Goal: Transaction & Acquisition: Purchase product/service

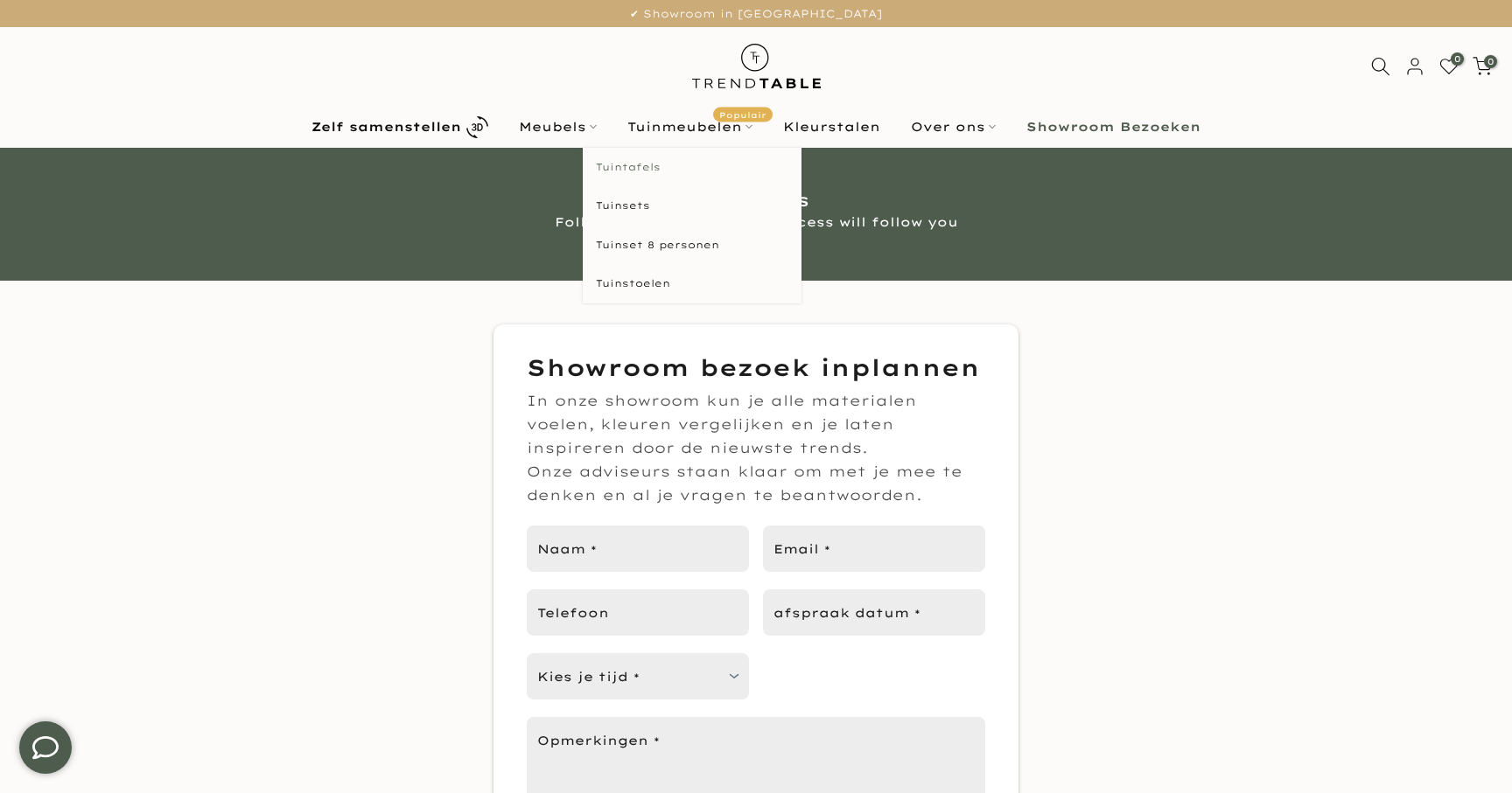
click at [641, 167] on link "Tuintafels" at bounding box center [692, 167] width 219 height 39
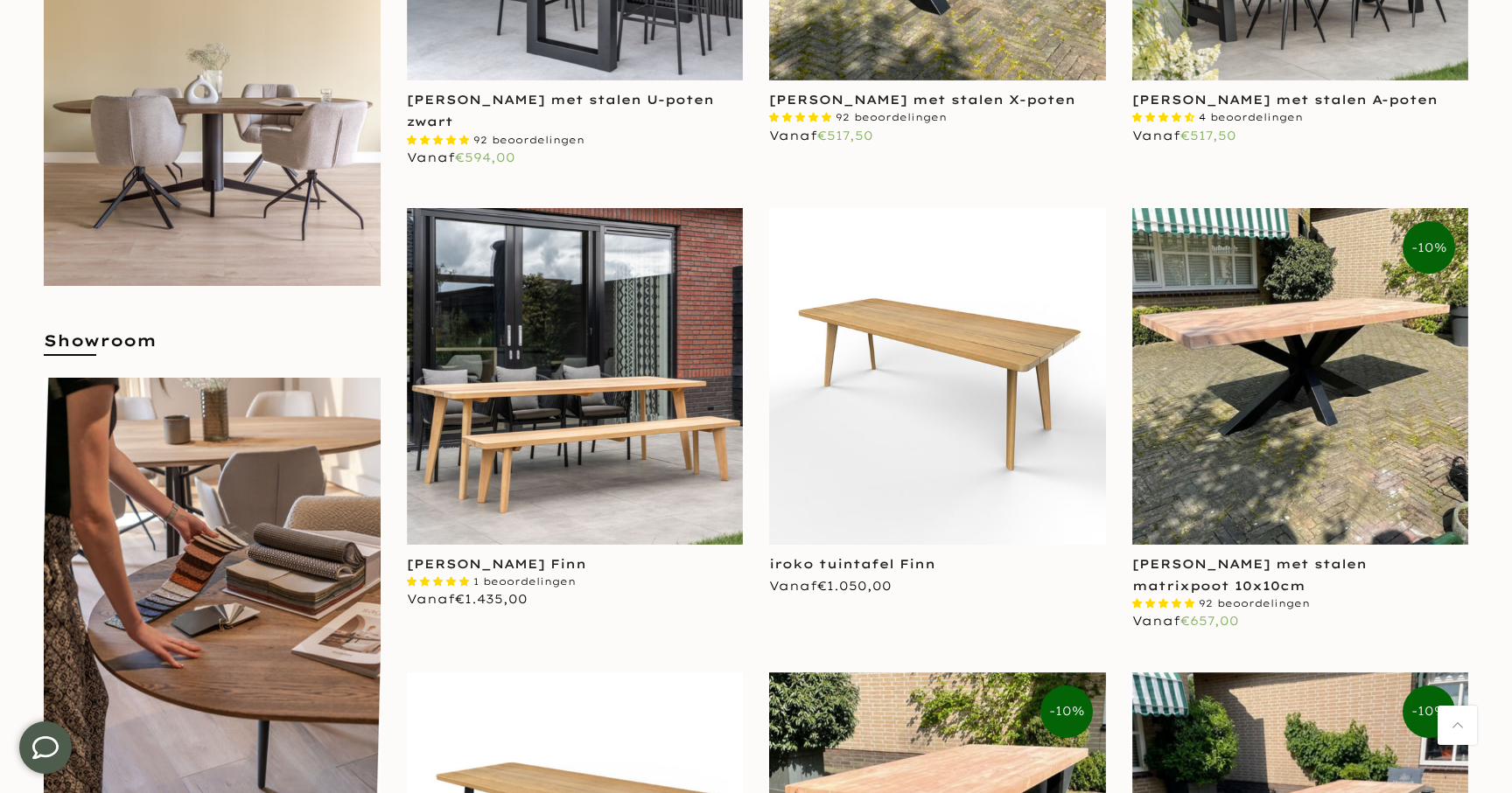
scroll to position [729, 0]
click at [1206, 561] on link "[PERSON_NAME] met stalen matrixpoot 10x10cm" at bounding box center [1249, 573] width 234 height 37
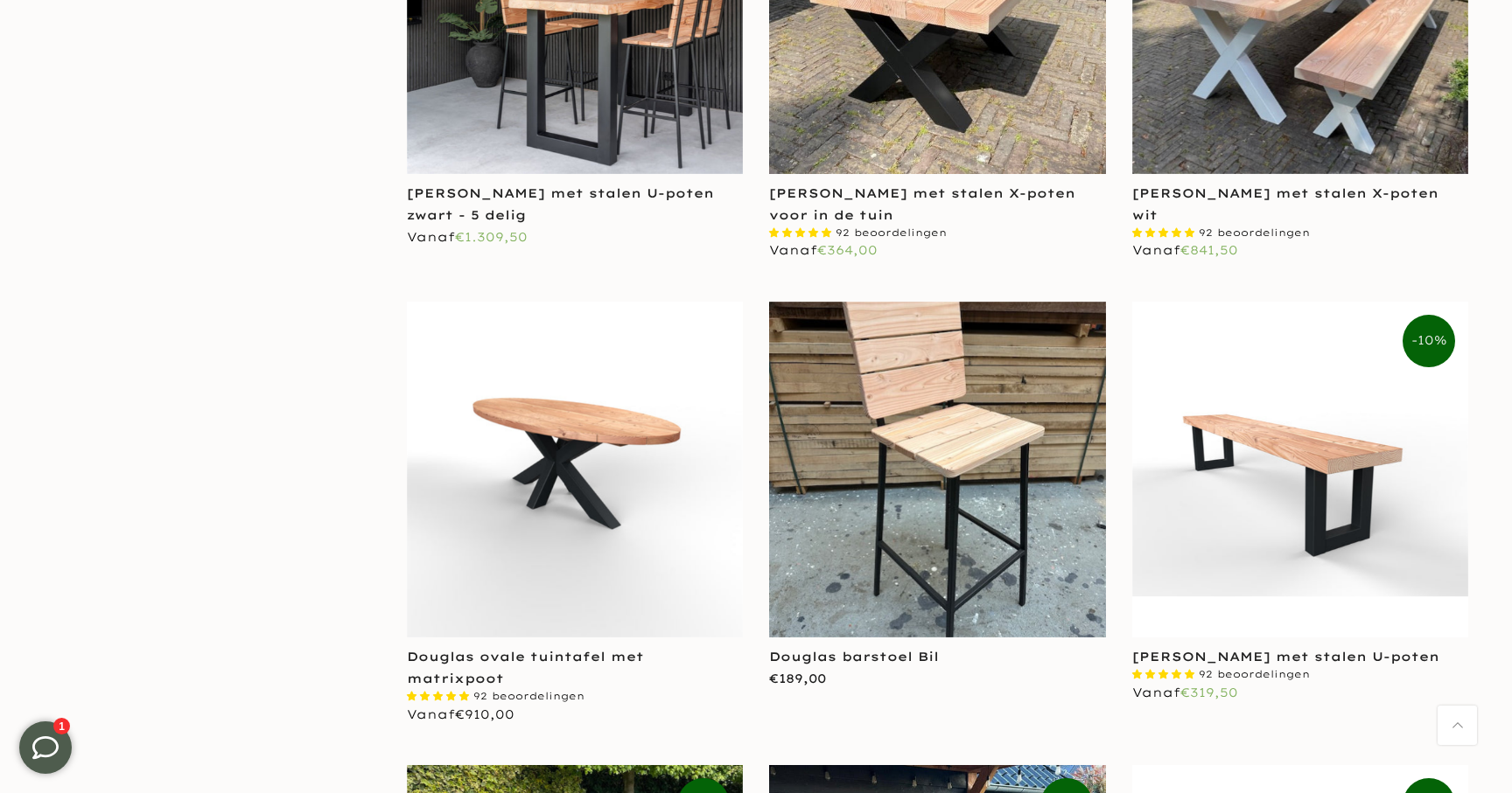
scroll to position [3439, 0]
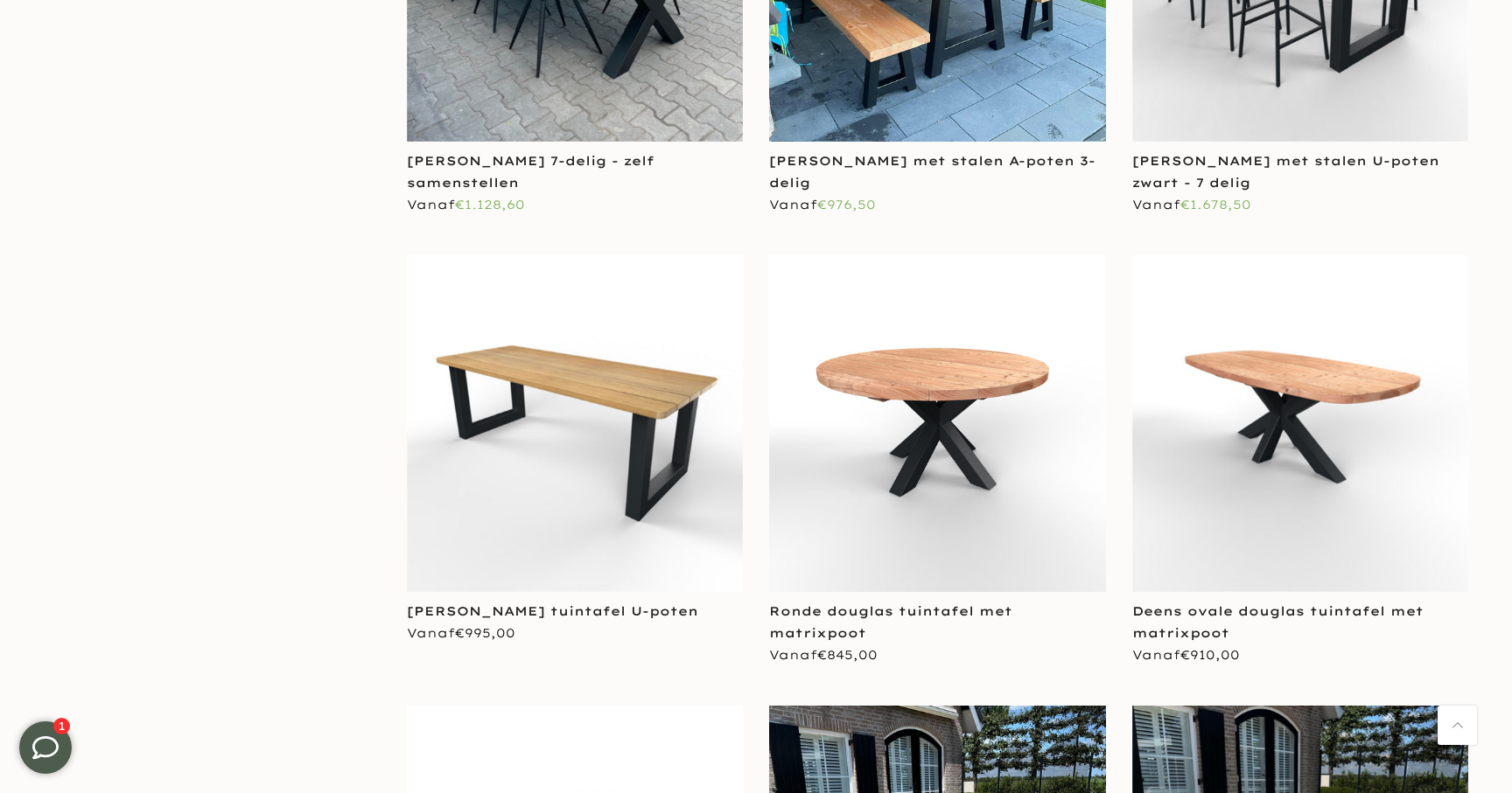
scroll to position [4387, 0]
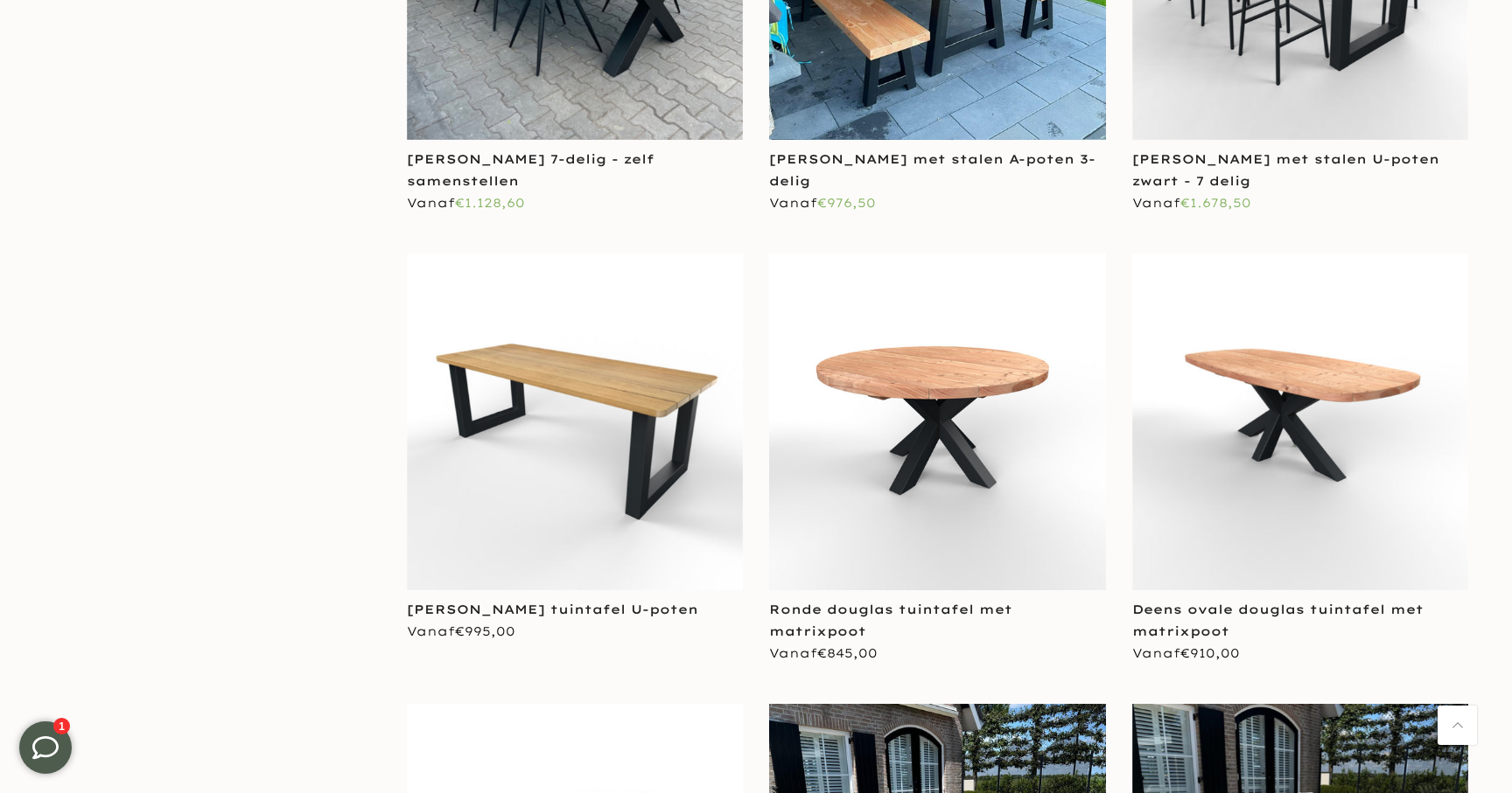
click at [1283, 381] on img at bounding box center [1300, 421] width 337 height 337
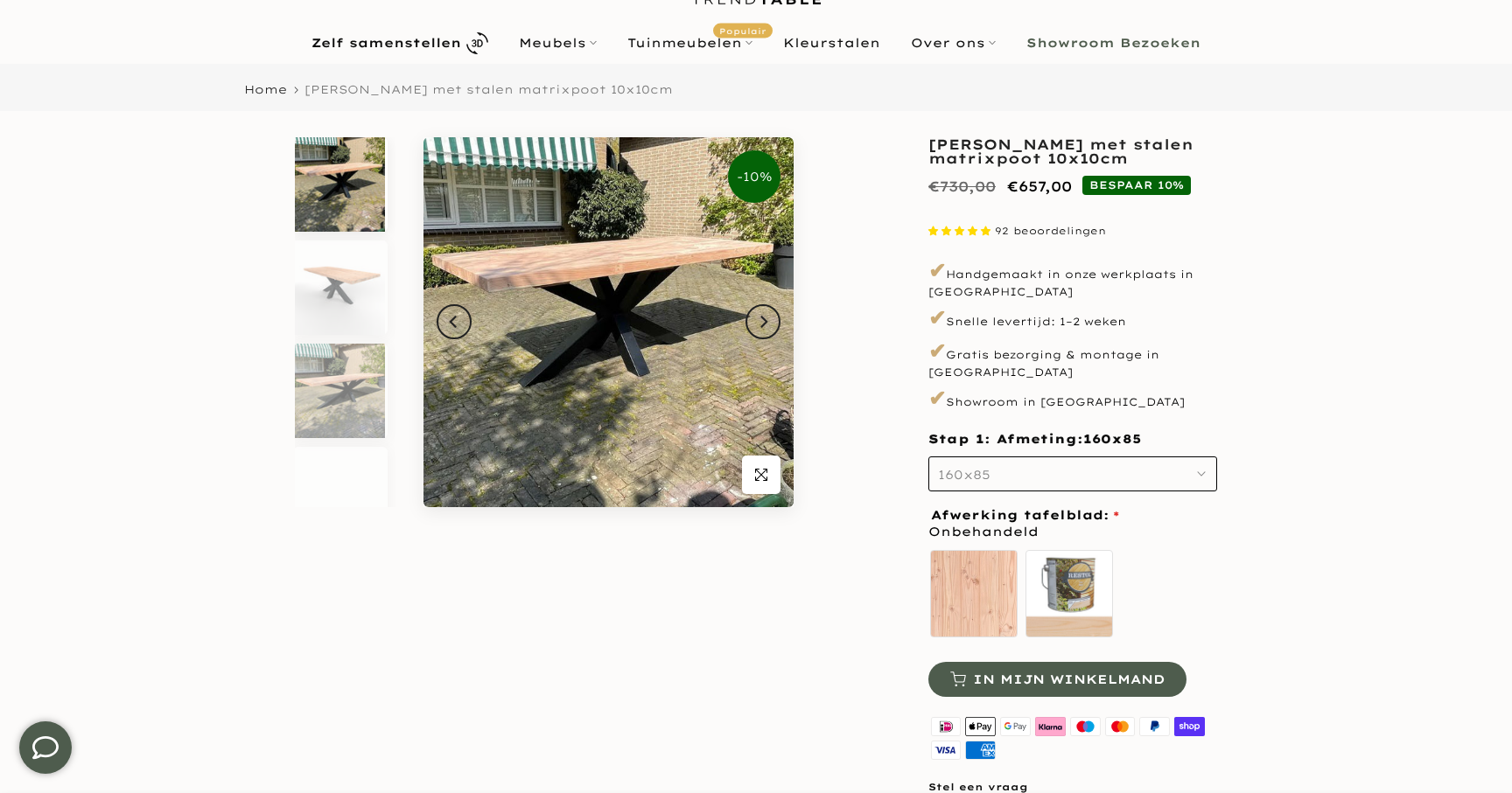
scroll to position [86, 0]
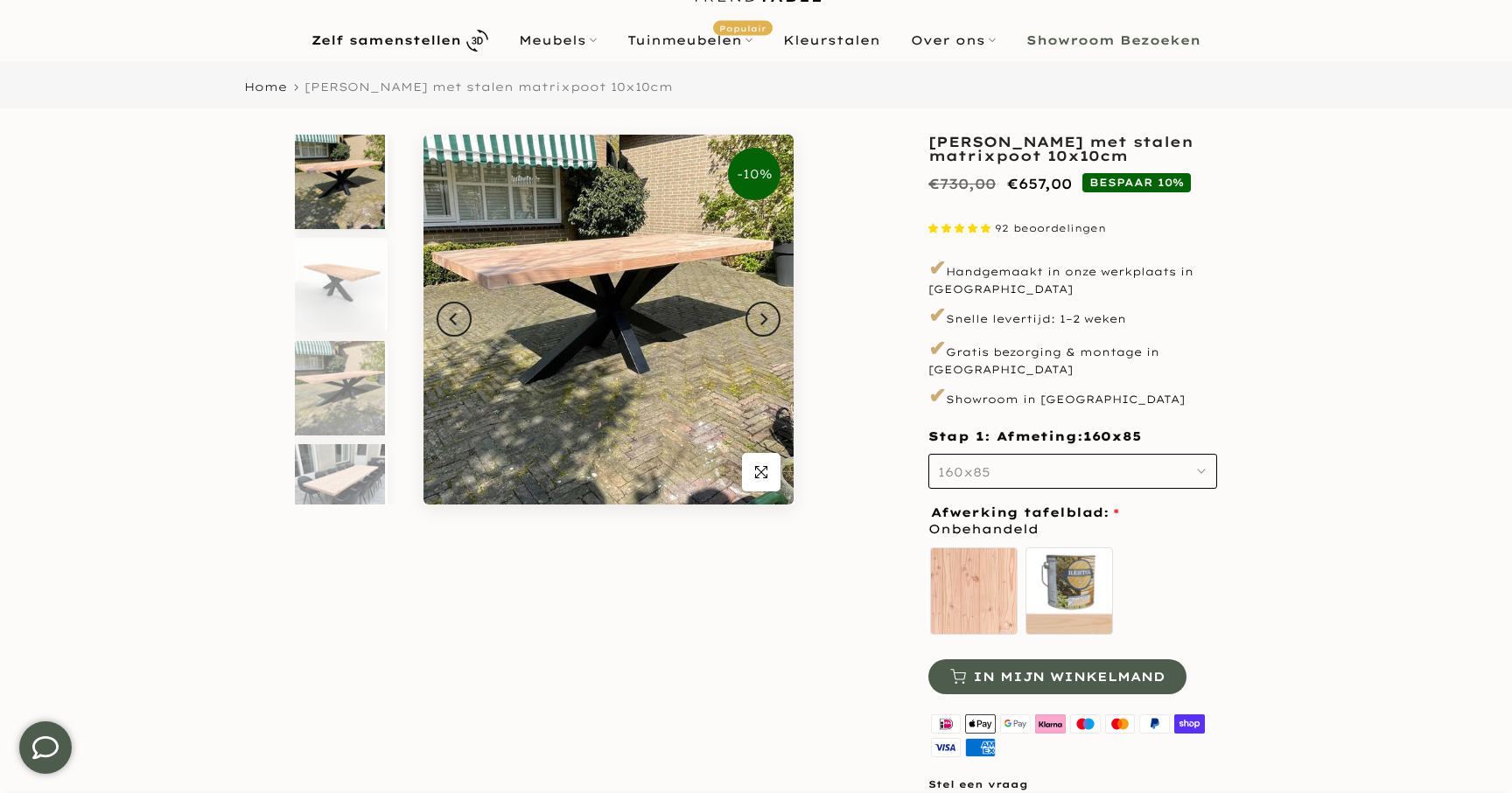
click at [1199, 467] on icon "button" at bounding box center [1200, 471] width 9 height 9
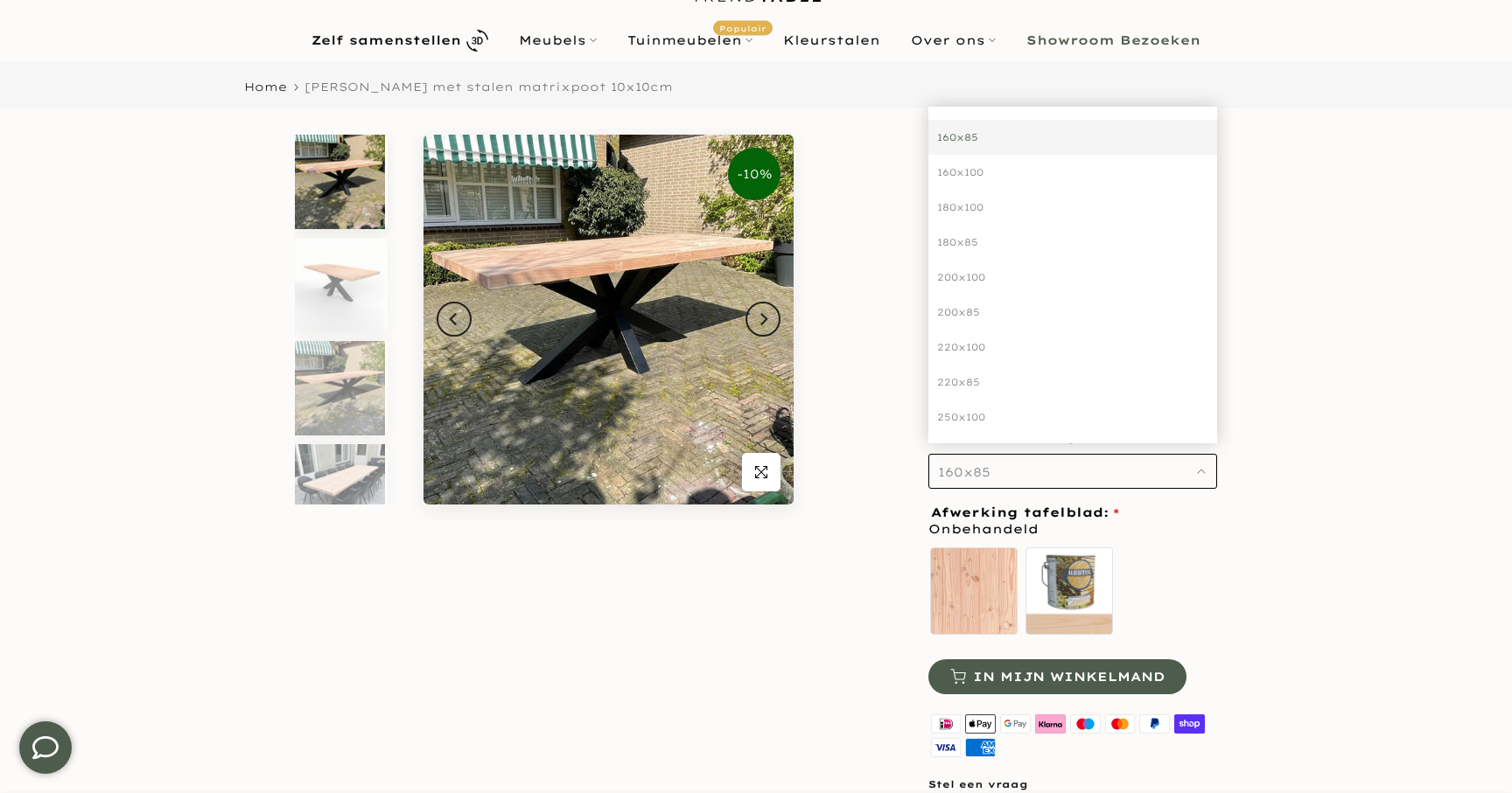
scroll to position [0, 0]
click at [1104, 400] on div "250x100" at bounding box center [1072, 417] width 289 height 35
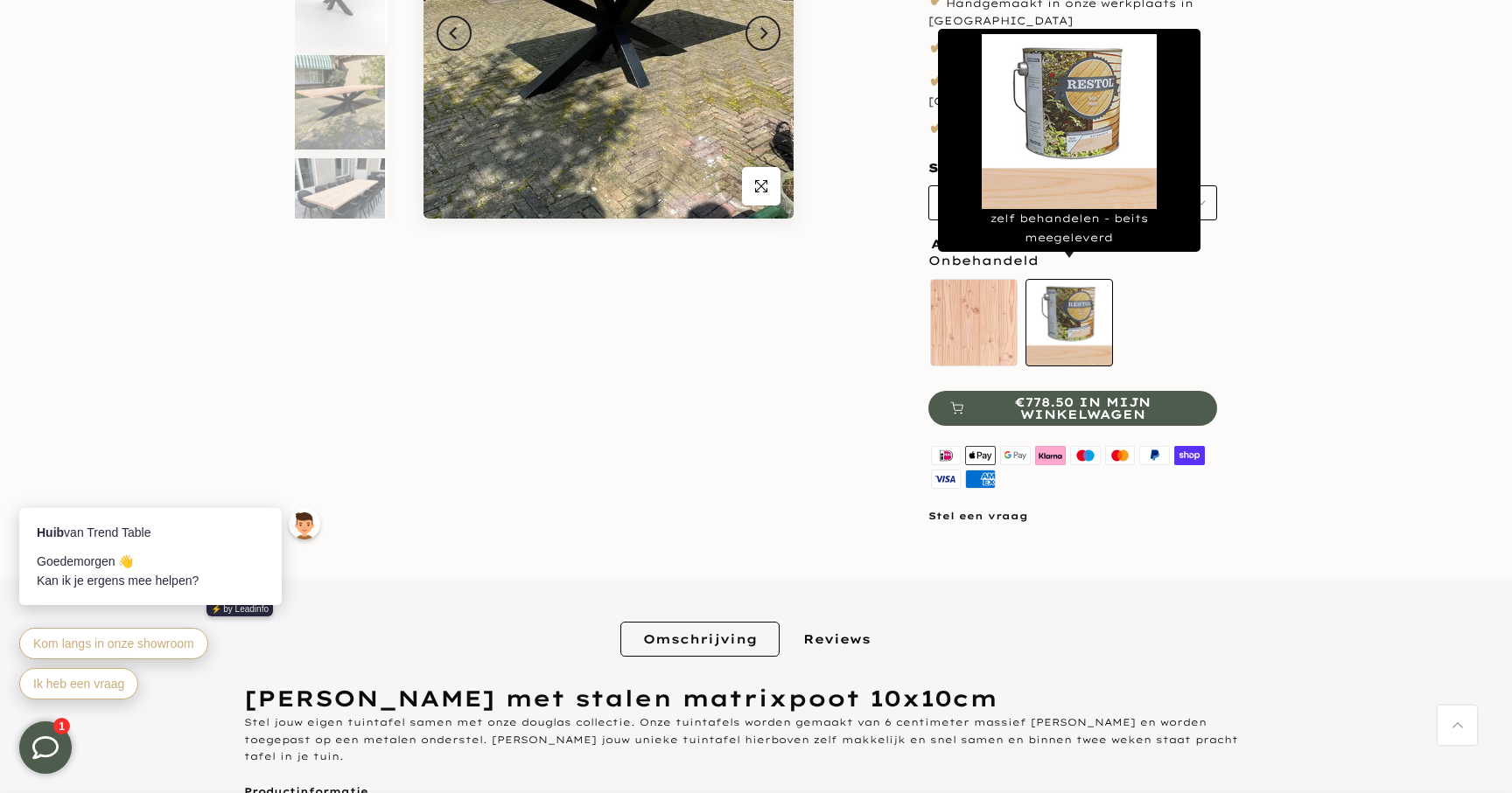
click at [1048, 299] on label "zelf behandelen - beits meegeleverd" at bounding box center [1069, 322] width 87 height 87
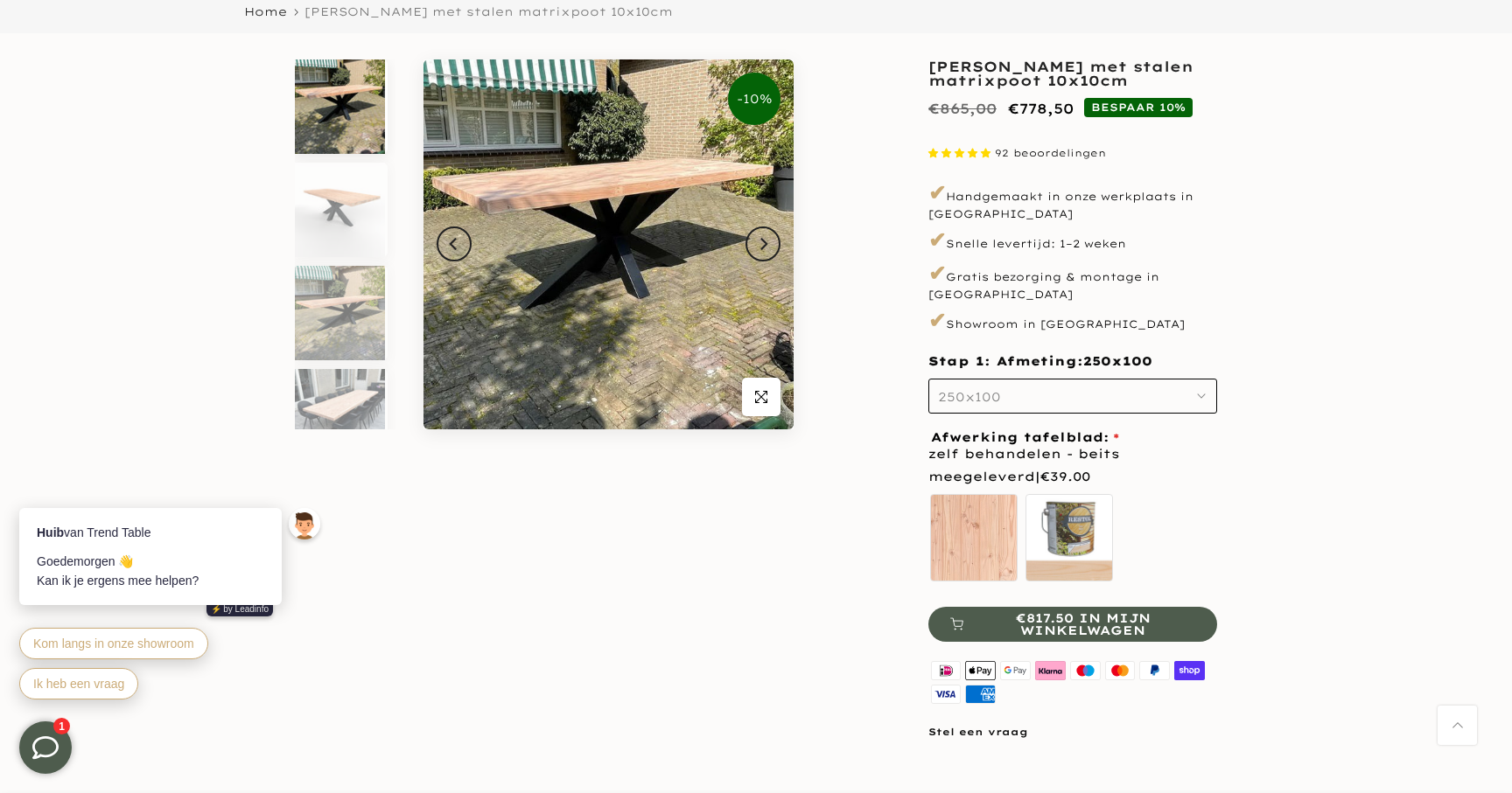
scroll to position [134, 0]
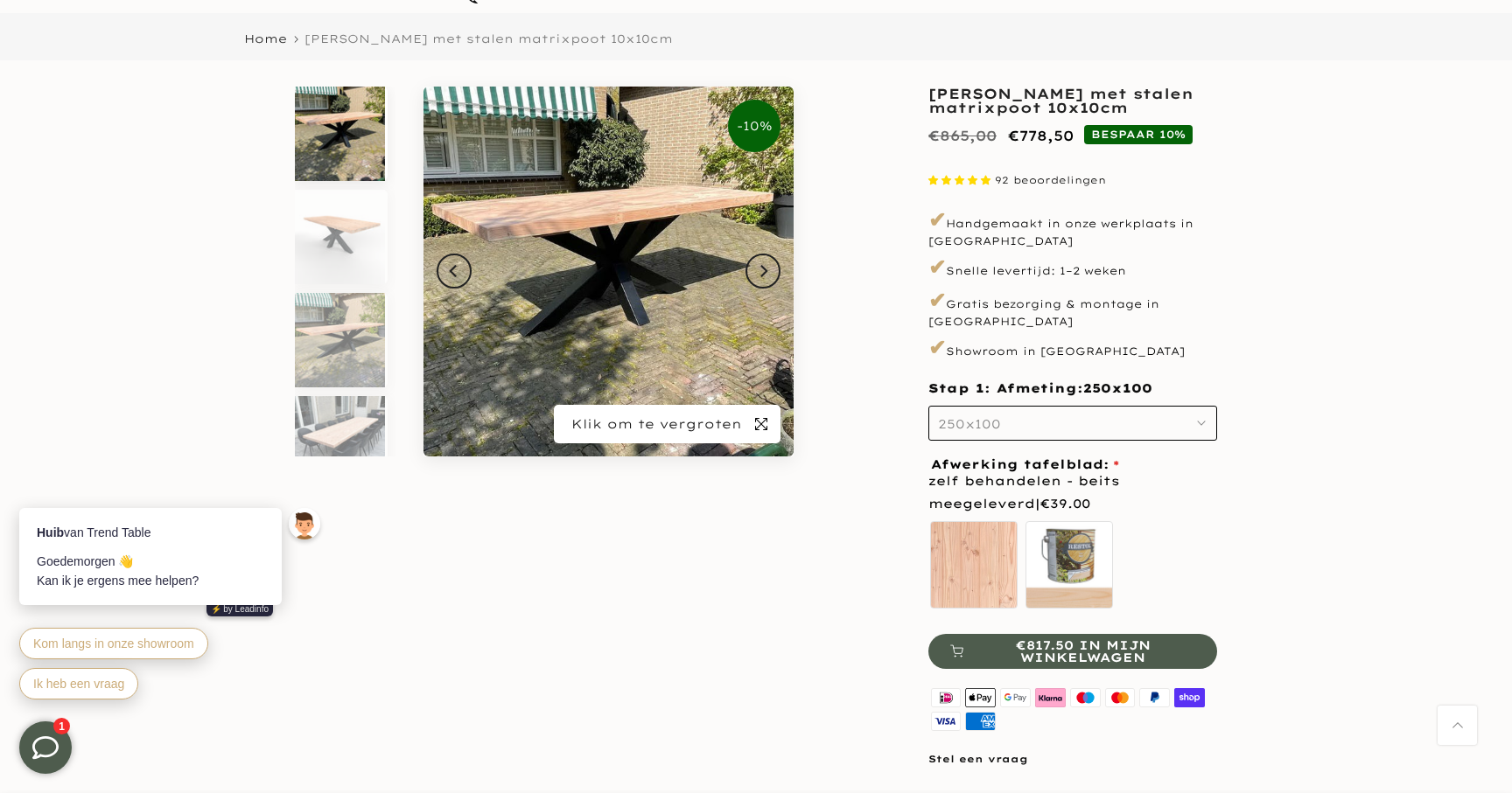
click at [761, 434] on span "button" at bounding box center [761, 424] width 38 height 38
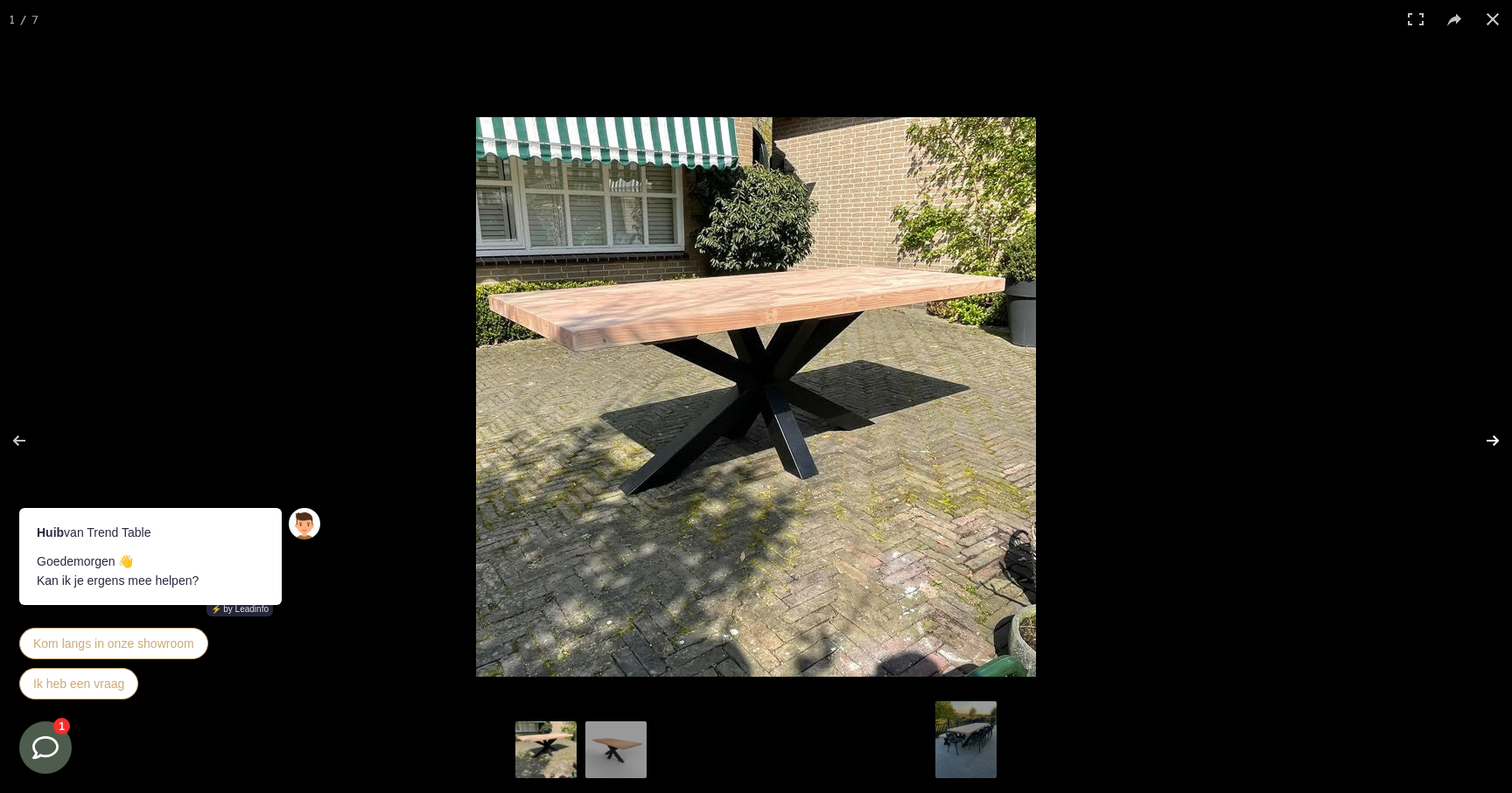
click at [1496, 441] on button at bounding box center [1481, 440] width 61 height 87
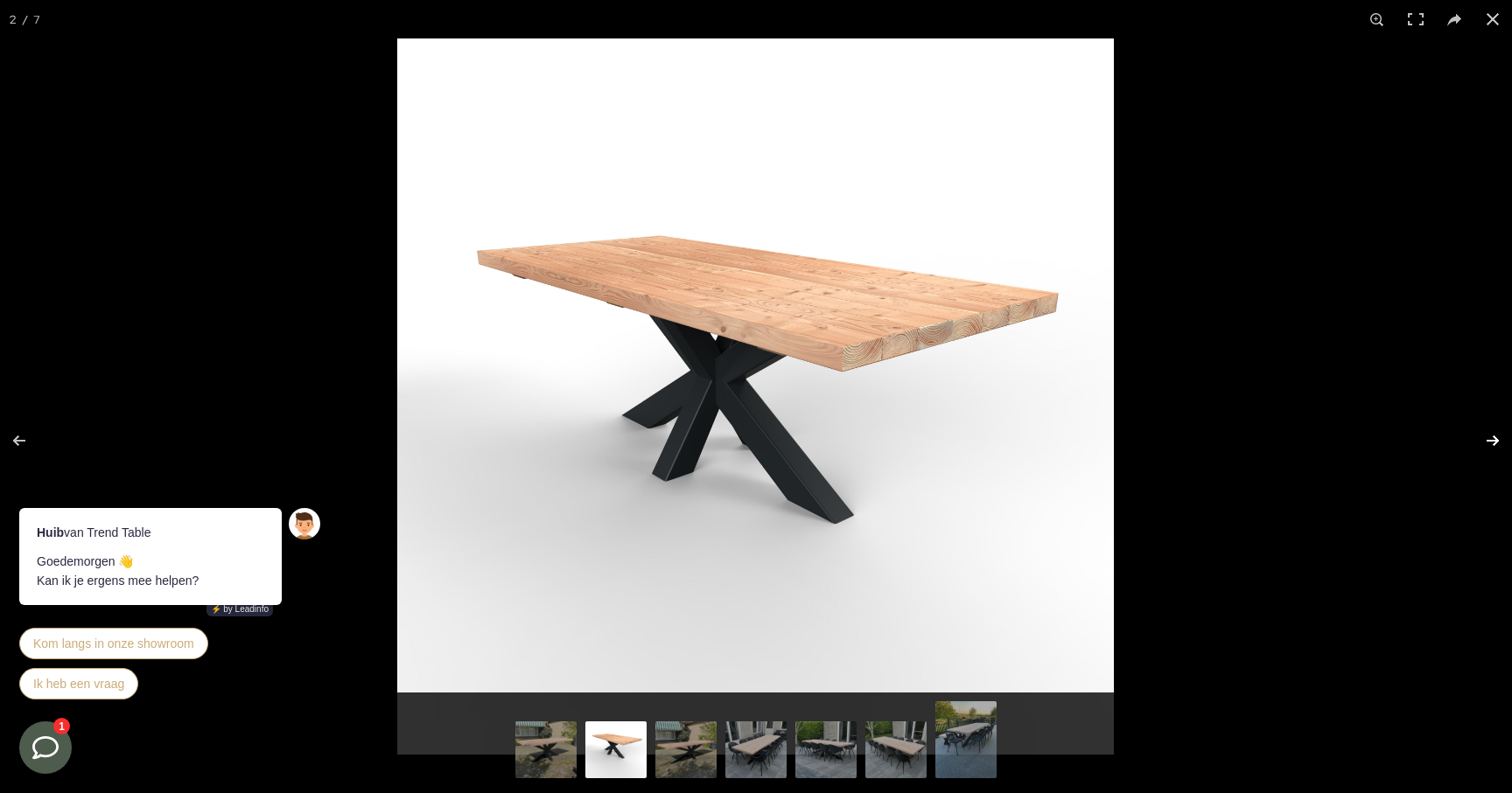
click at [1496, 441] on button at bounding box center [1481, 440] width 61 height 87
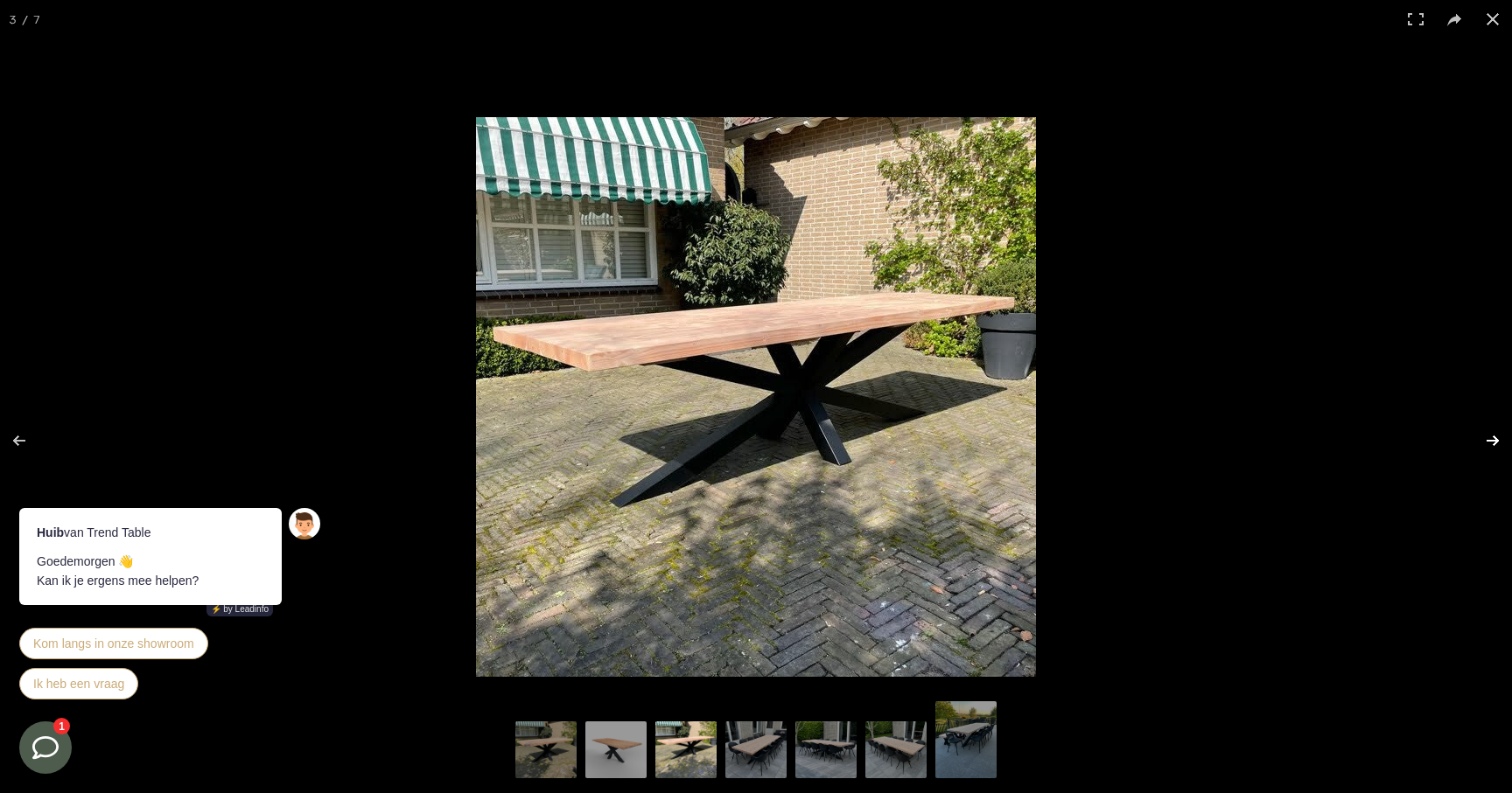
click at [1496, 441] on button at bounding box center [1481, 440] width 61 height 87
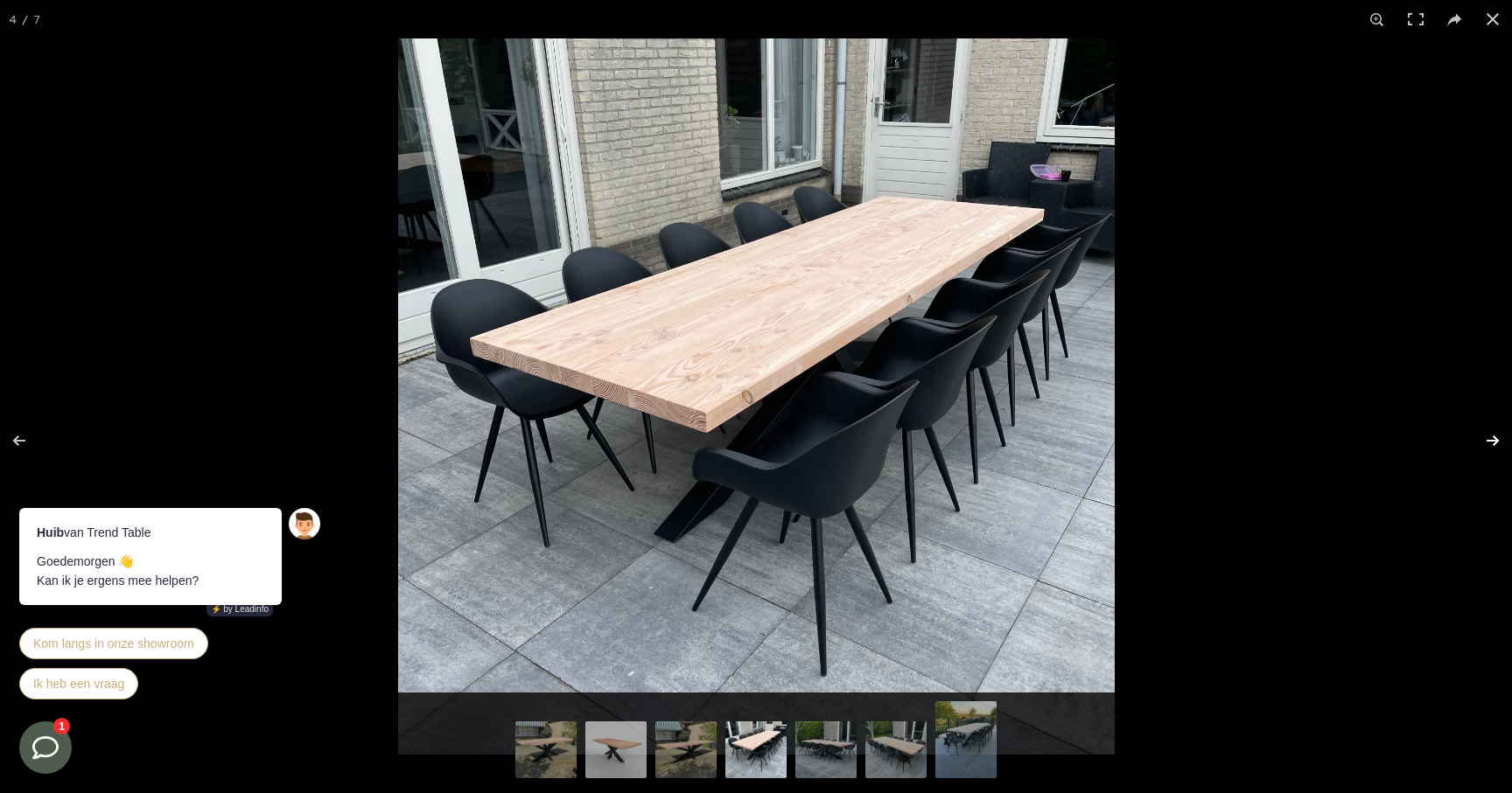
click at [1495, 440] on button at bounding box center [1481, 440] width 61 height 87
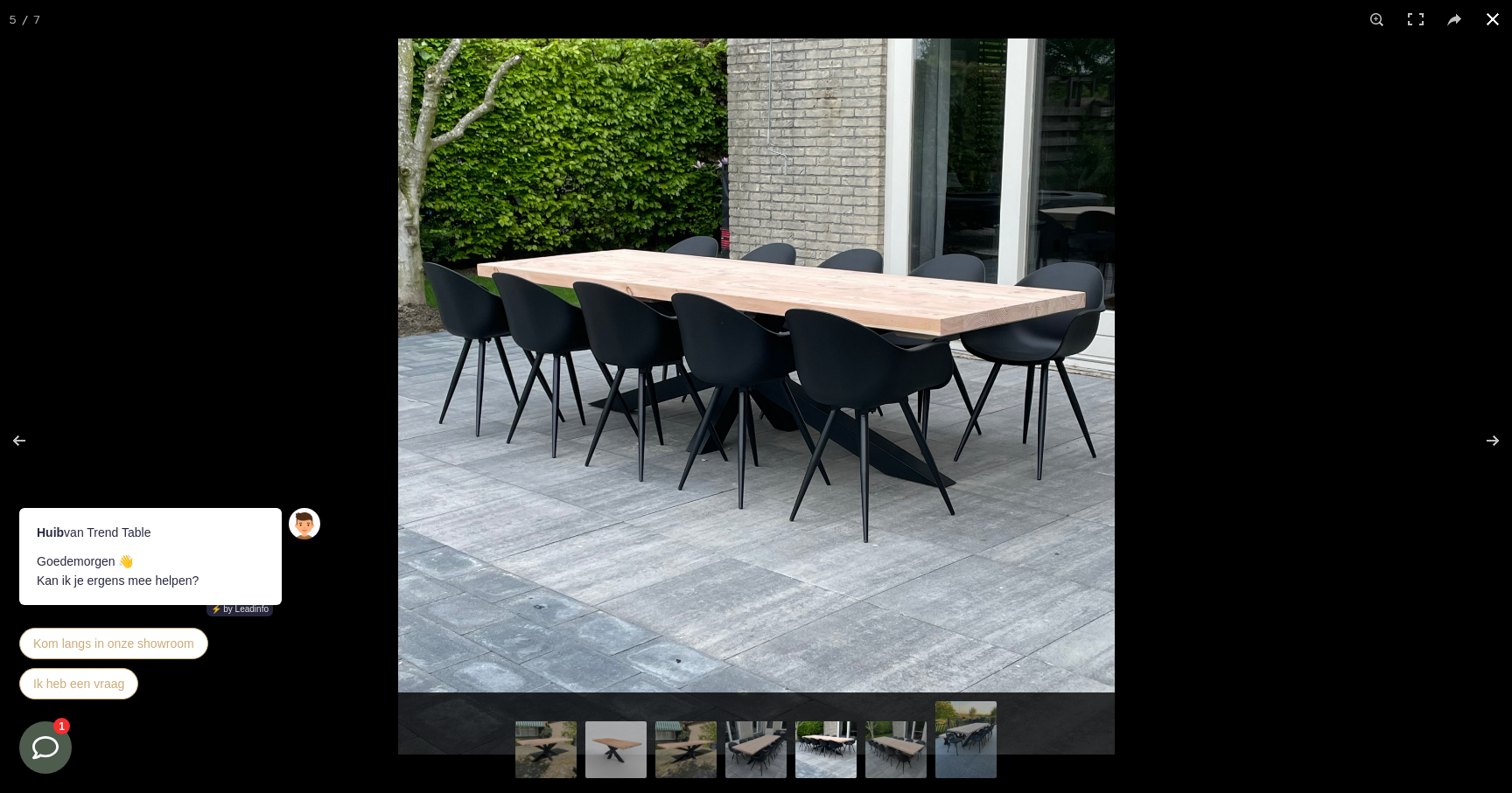
click at [1492, 16] on button at bounding box center [1492, 19] width 38 height 38
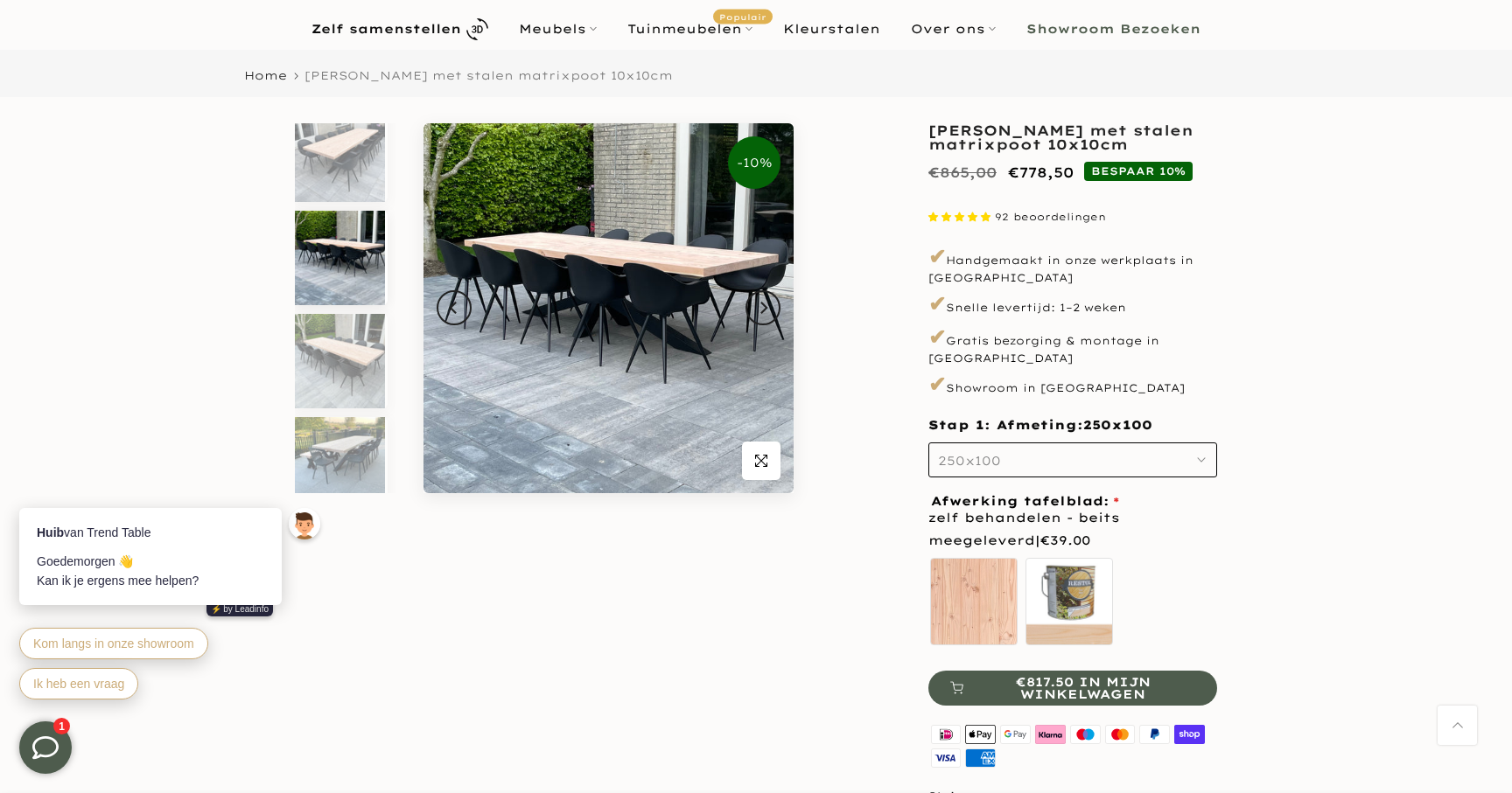
scroll to position [70, 0]
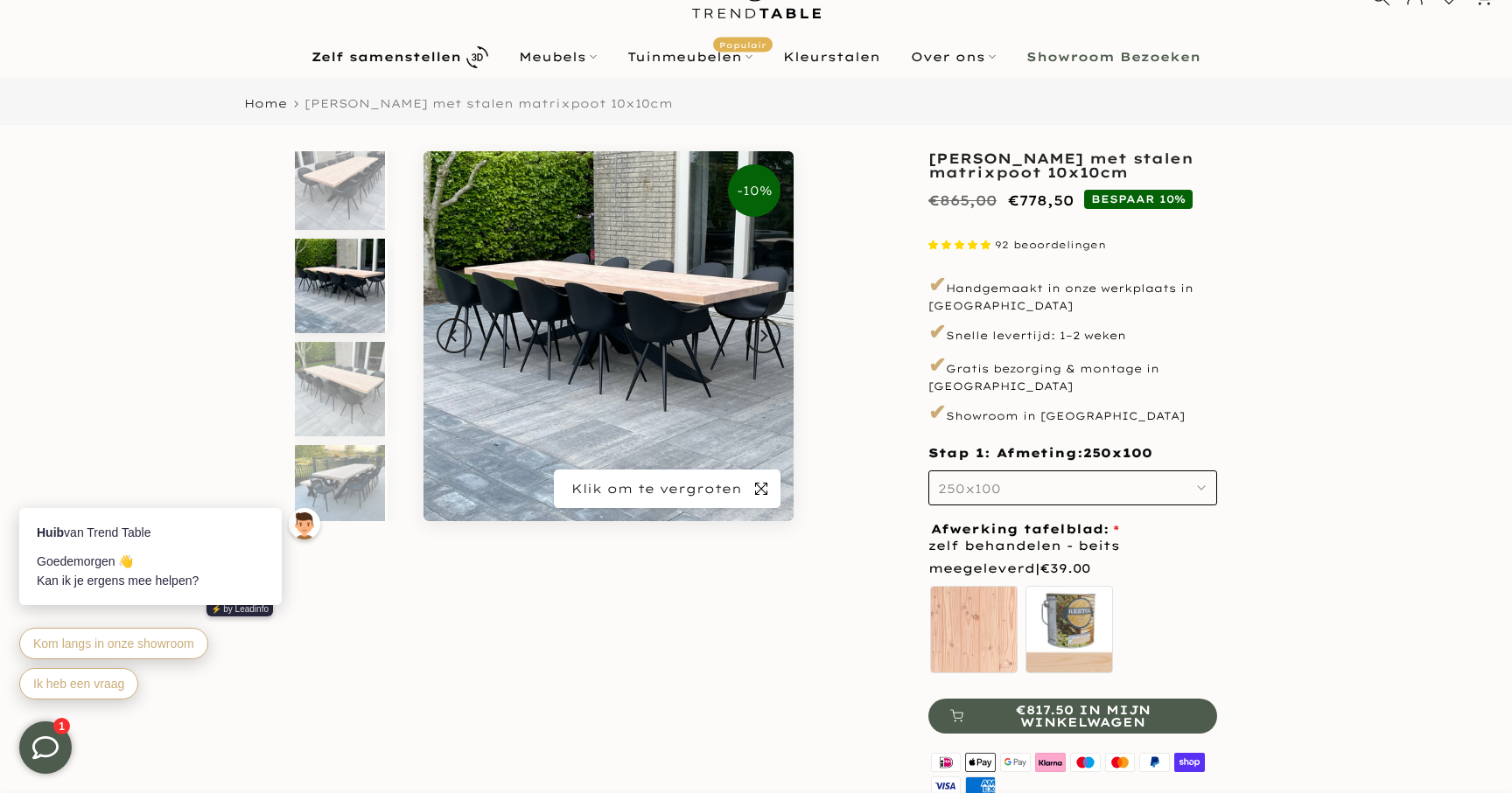
click at [765, 501] on span "button" at bounding box center [761, 489] width 38 height 38
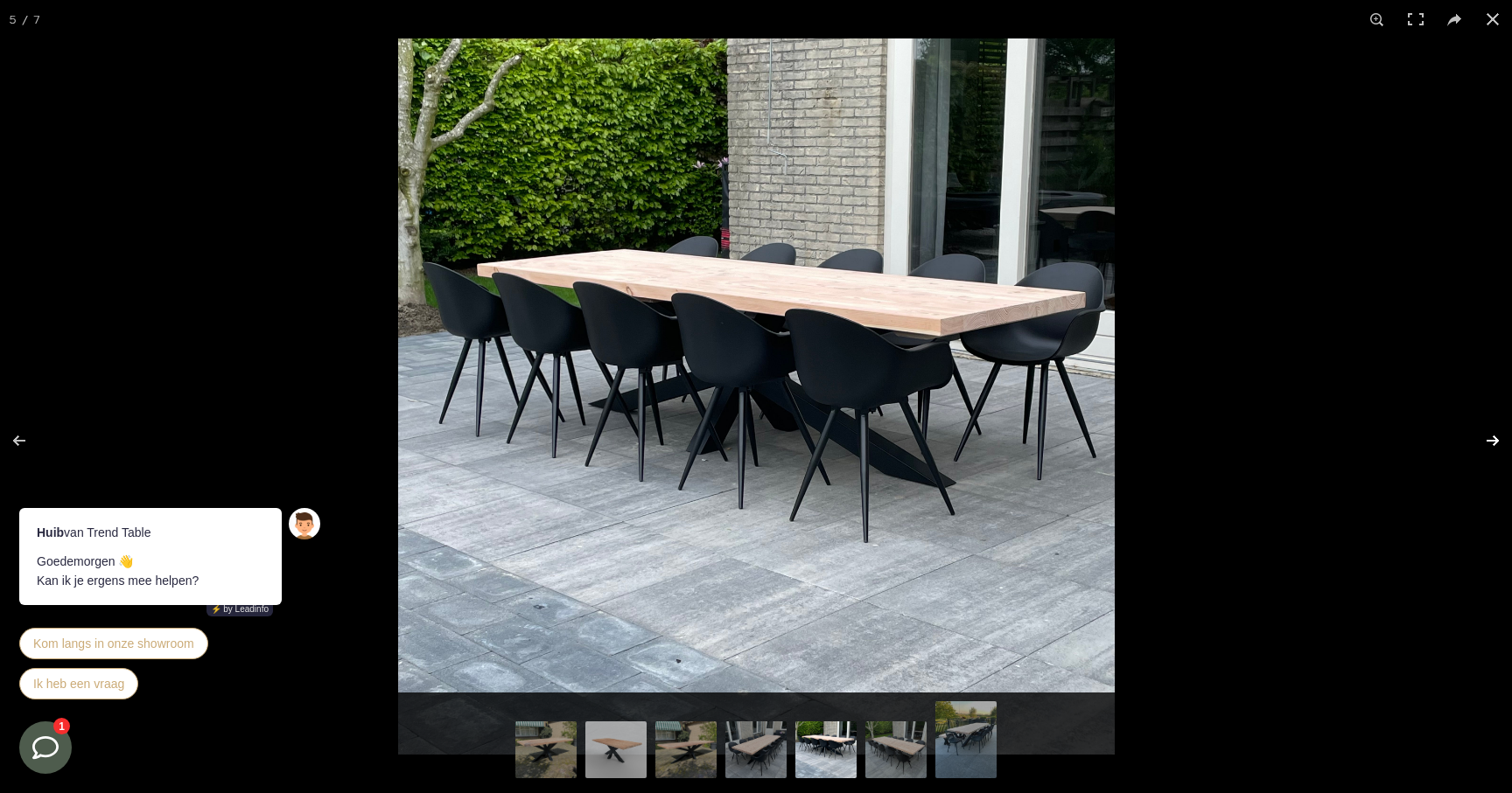
click at [1492, 443] on button at bounding box center [1481, 440] width 61 height 87
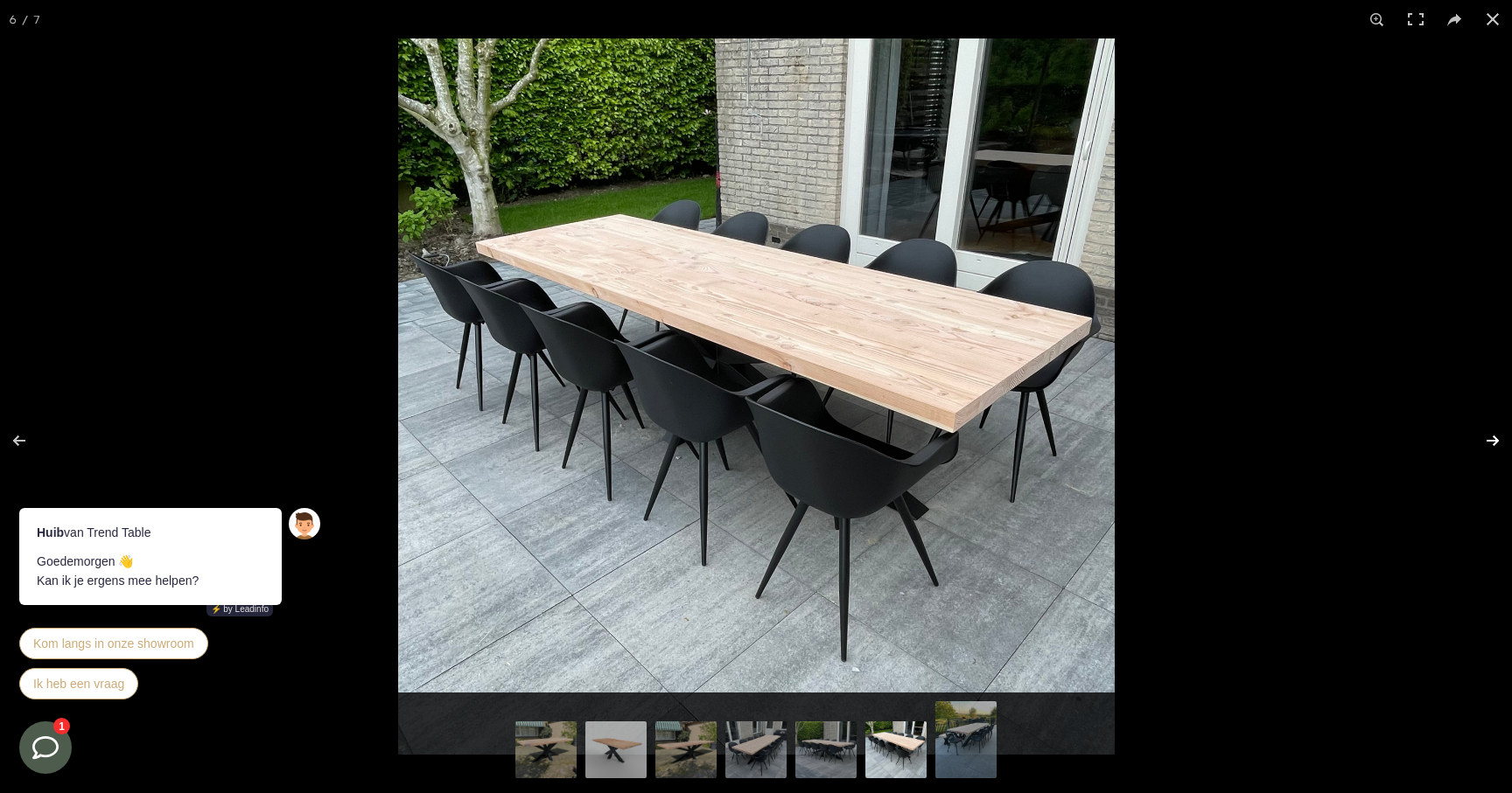
click at [1492, 443] on button at bounding box center [1481, 440] width 61 height 87
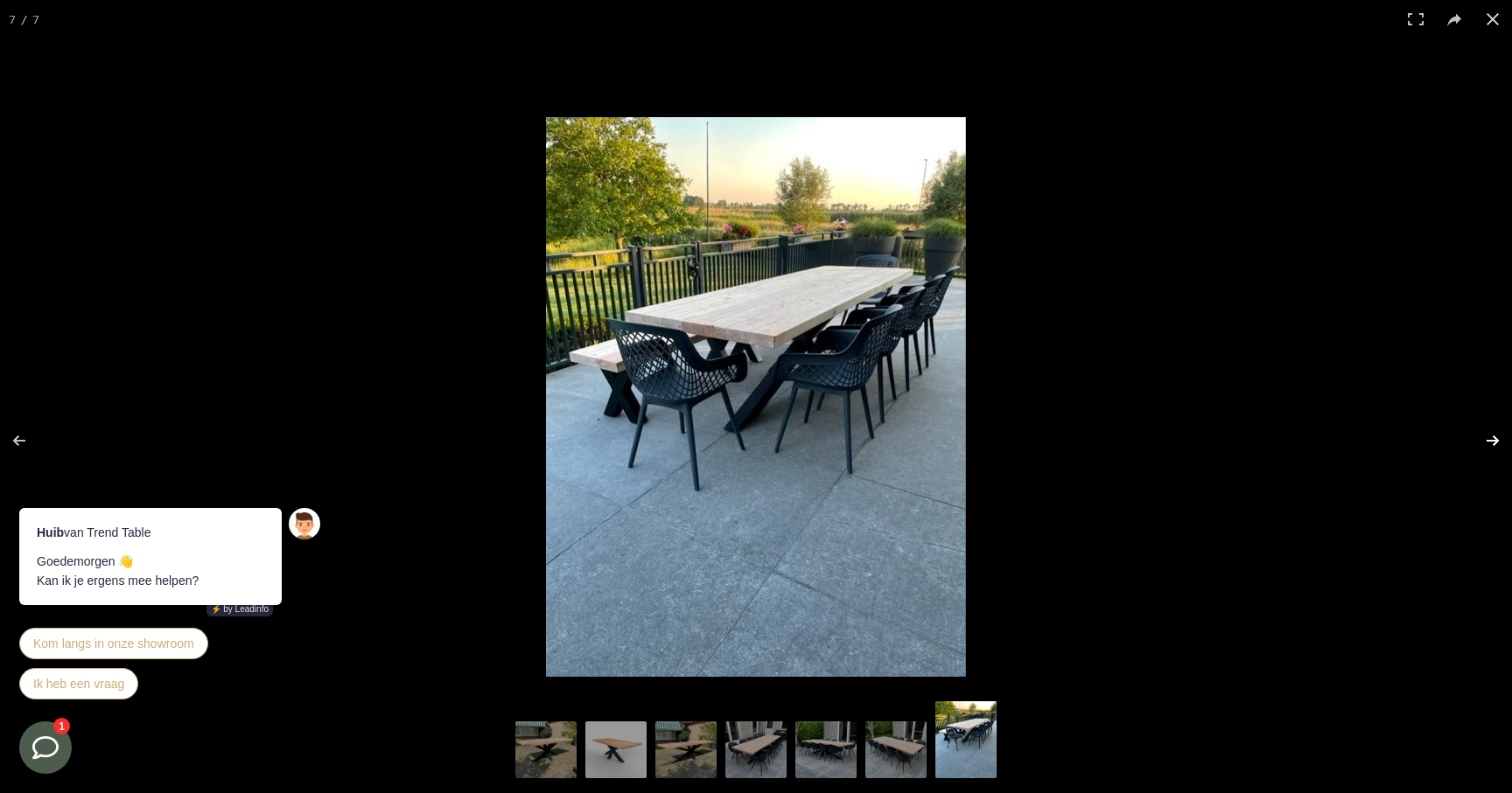
click at [1492, 443] on button at bounding box center [1481, 440] width 61 height 87
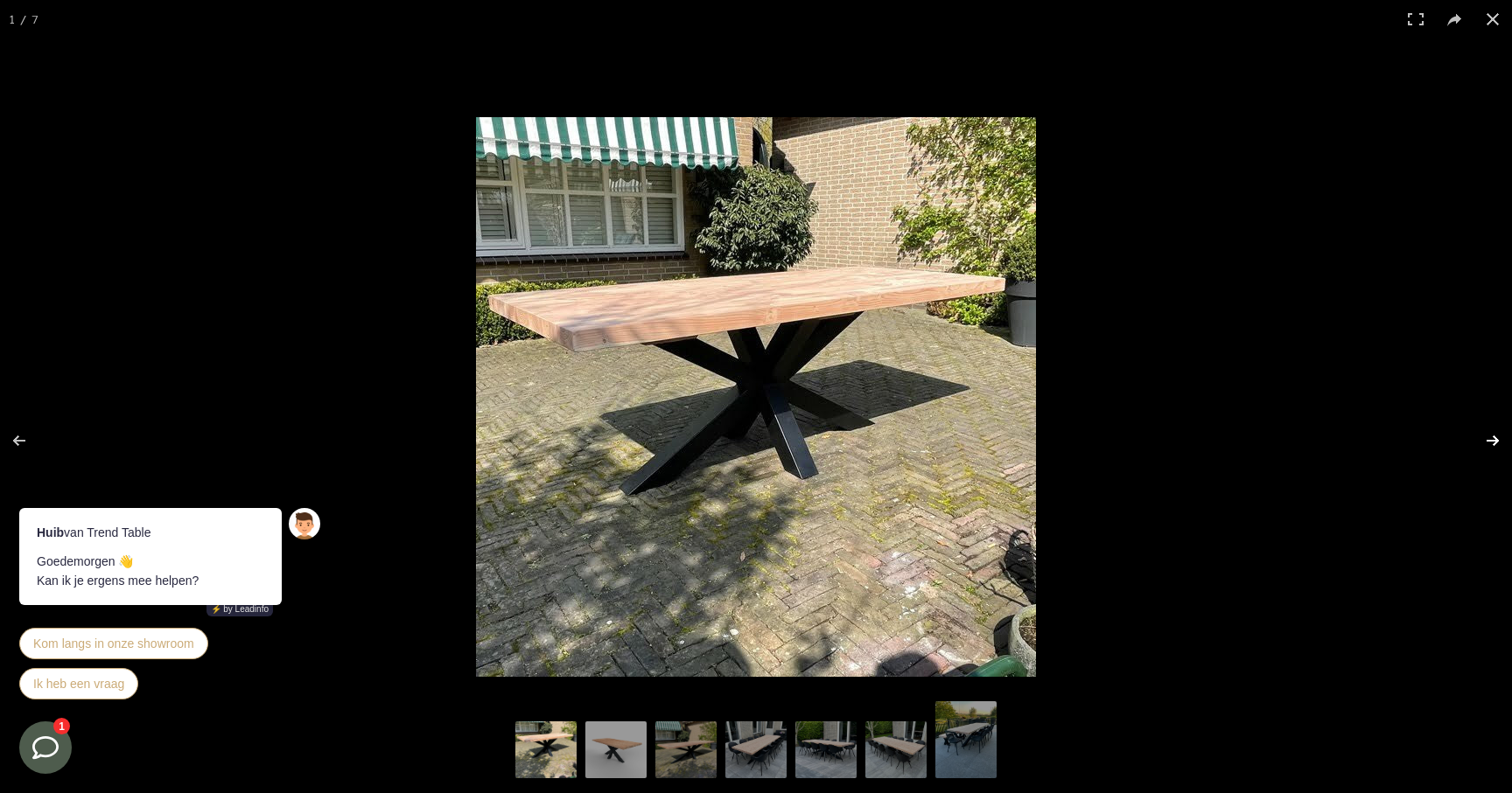
click at [1490, 443] on button at bounding box center [1481, 440] width 61 height 87
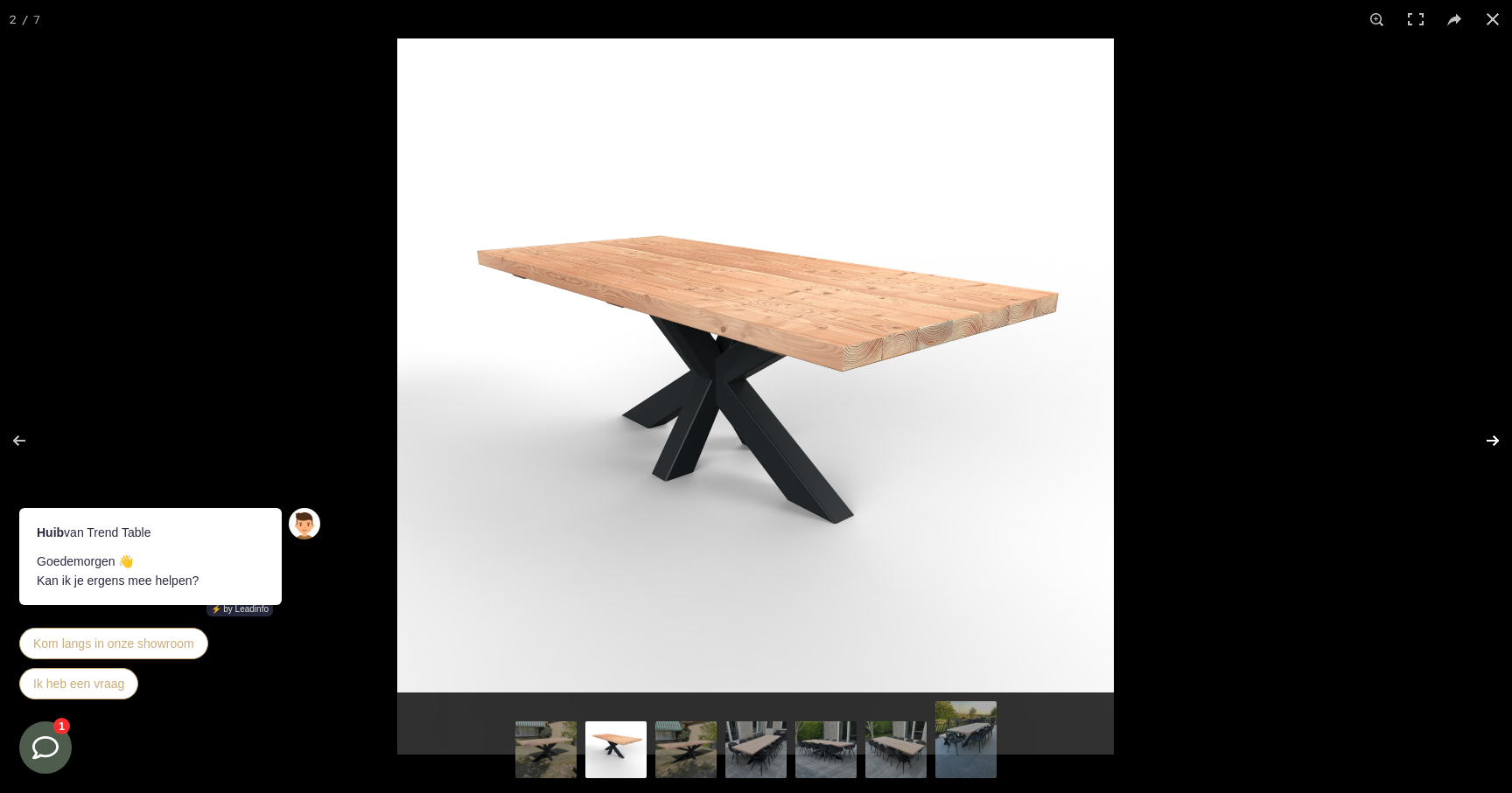
click at [1490, 443] on button at bounding box center [1481, 440] width 61 height 87
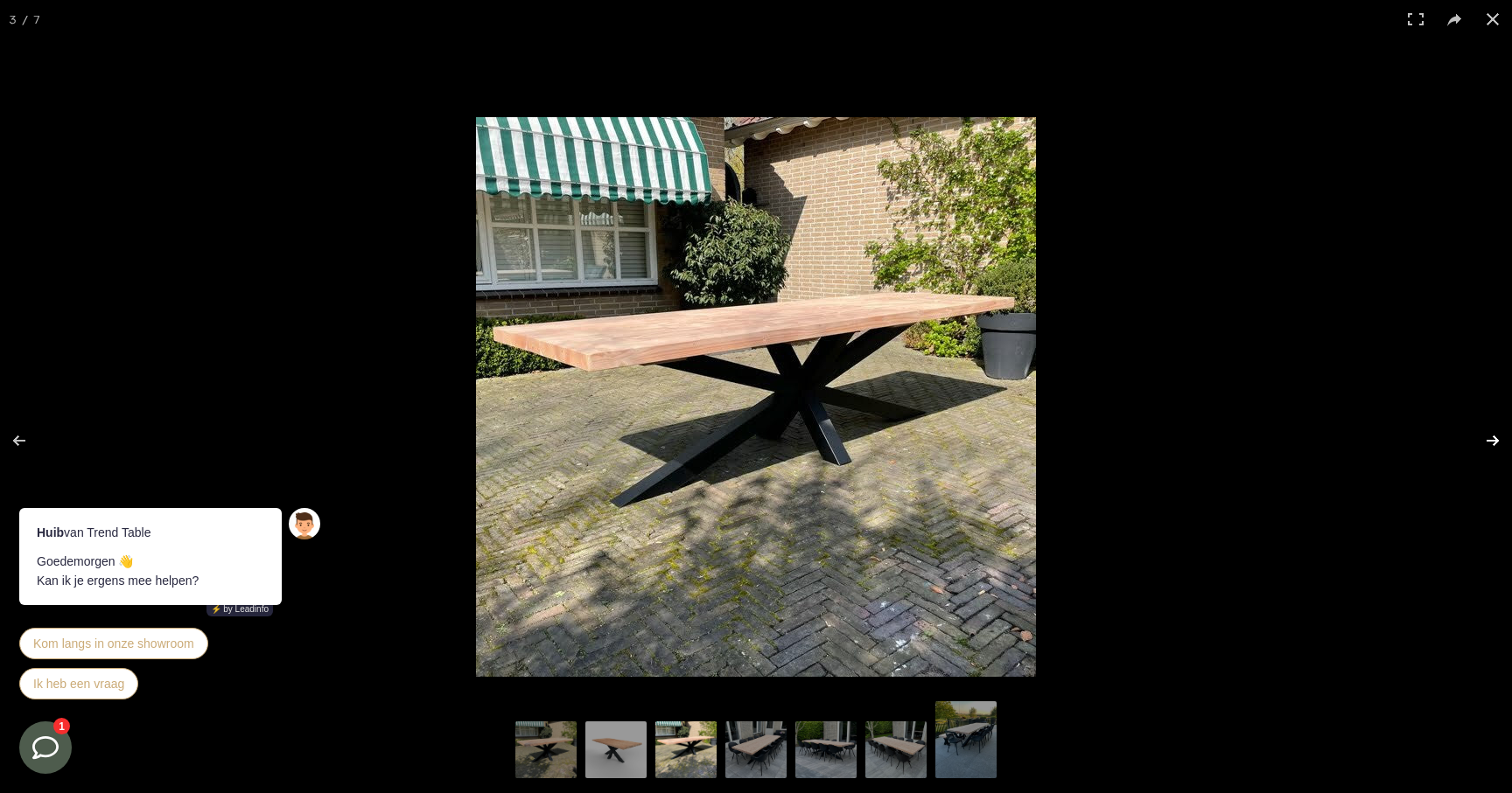
click at [1490, 443] on button at bounding box center [1481, 440] width 61 height 87
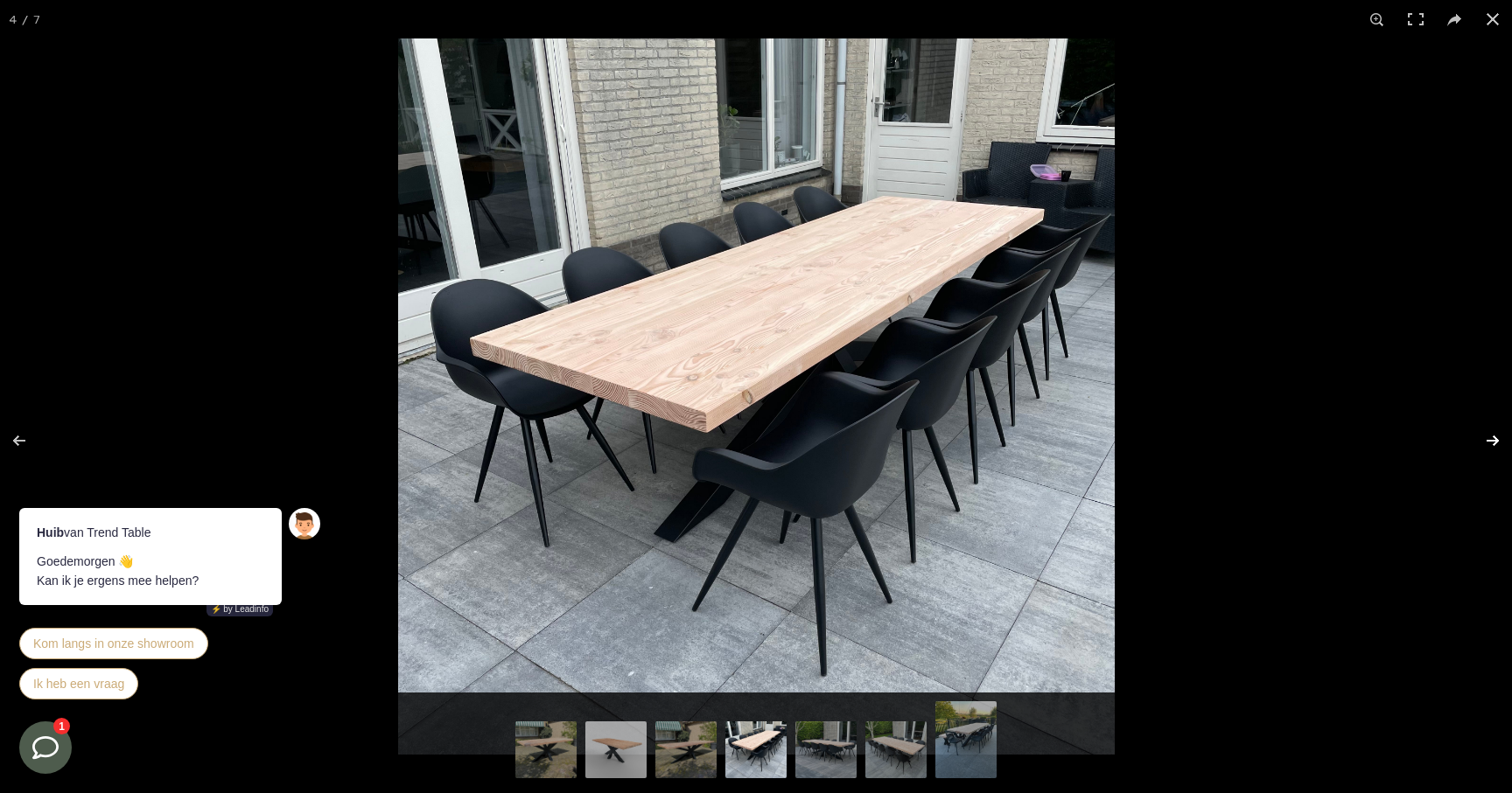
click at [1490, 443] on button at bounding box center [1481, 440] width 61 height 87
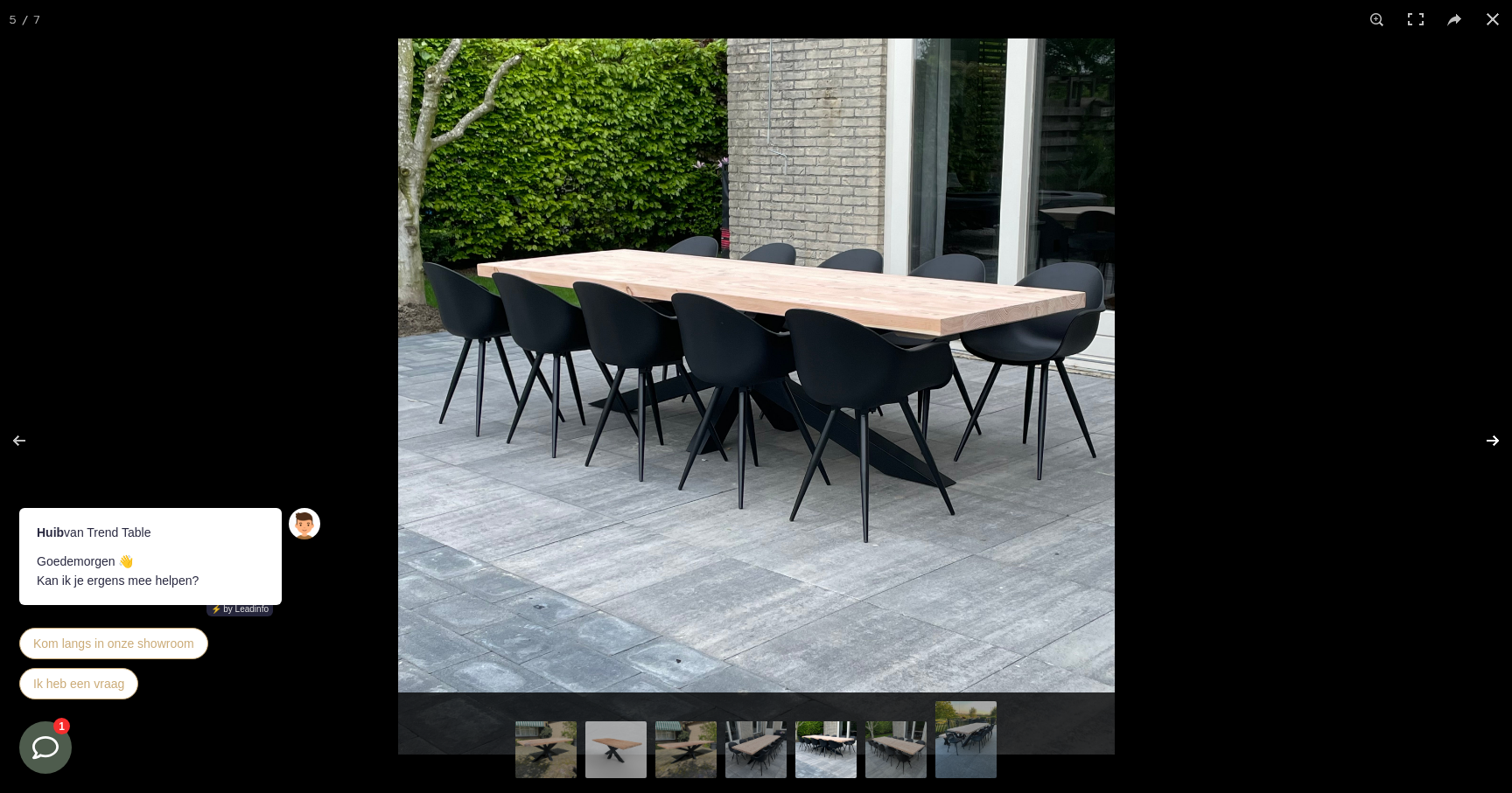
click at [1490, 443] on button at bounding box center [1481, 440] width 61 height 87
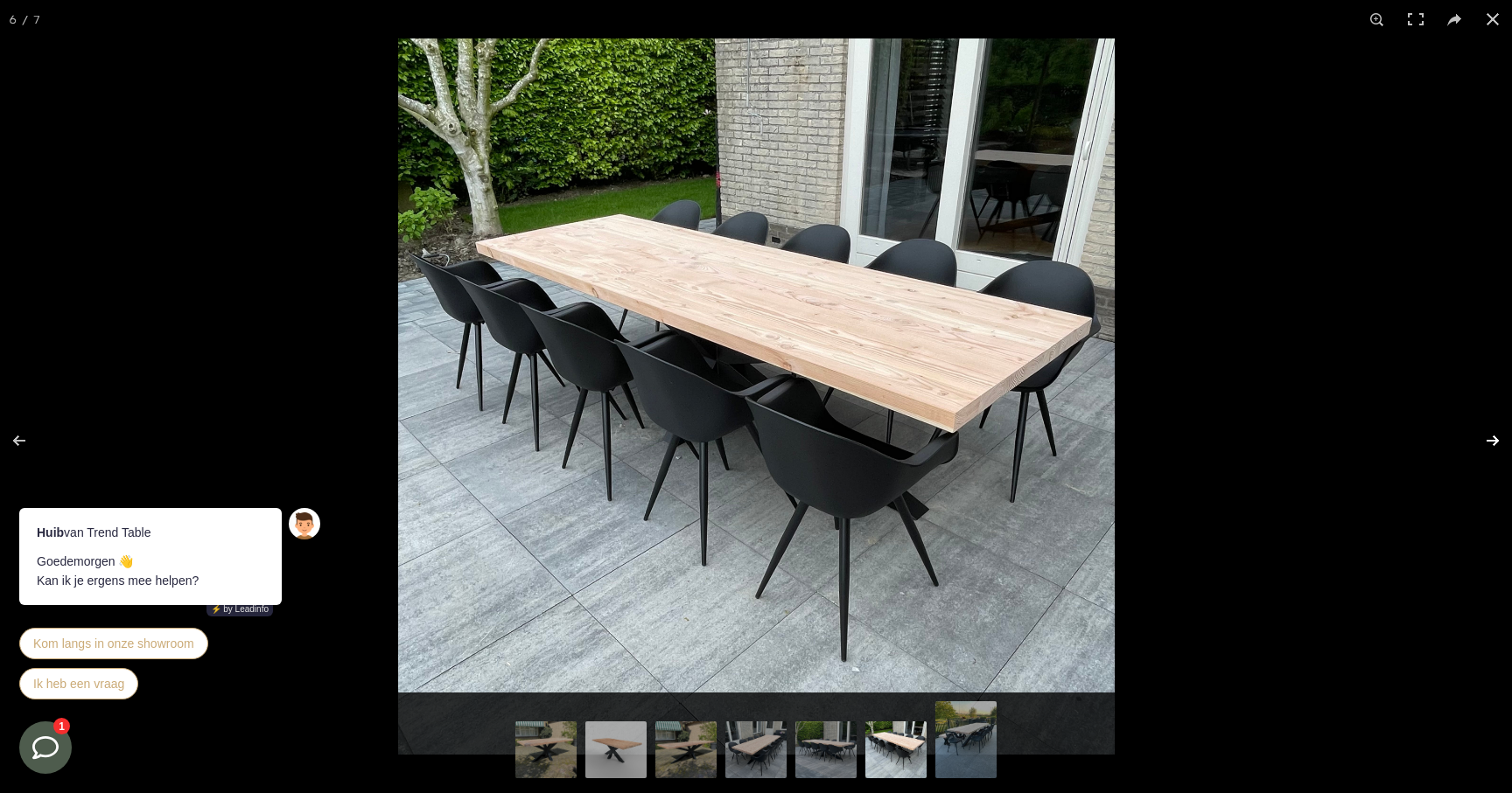
click at [1490, 443] on button at bounding box center [1481, 440] width 61 height 87
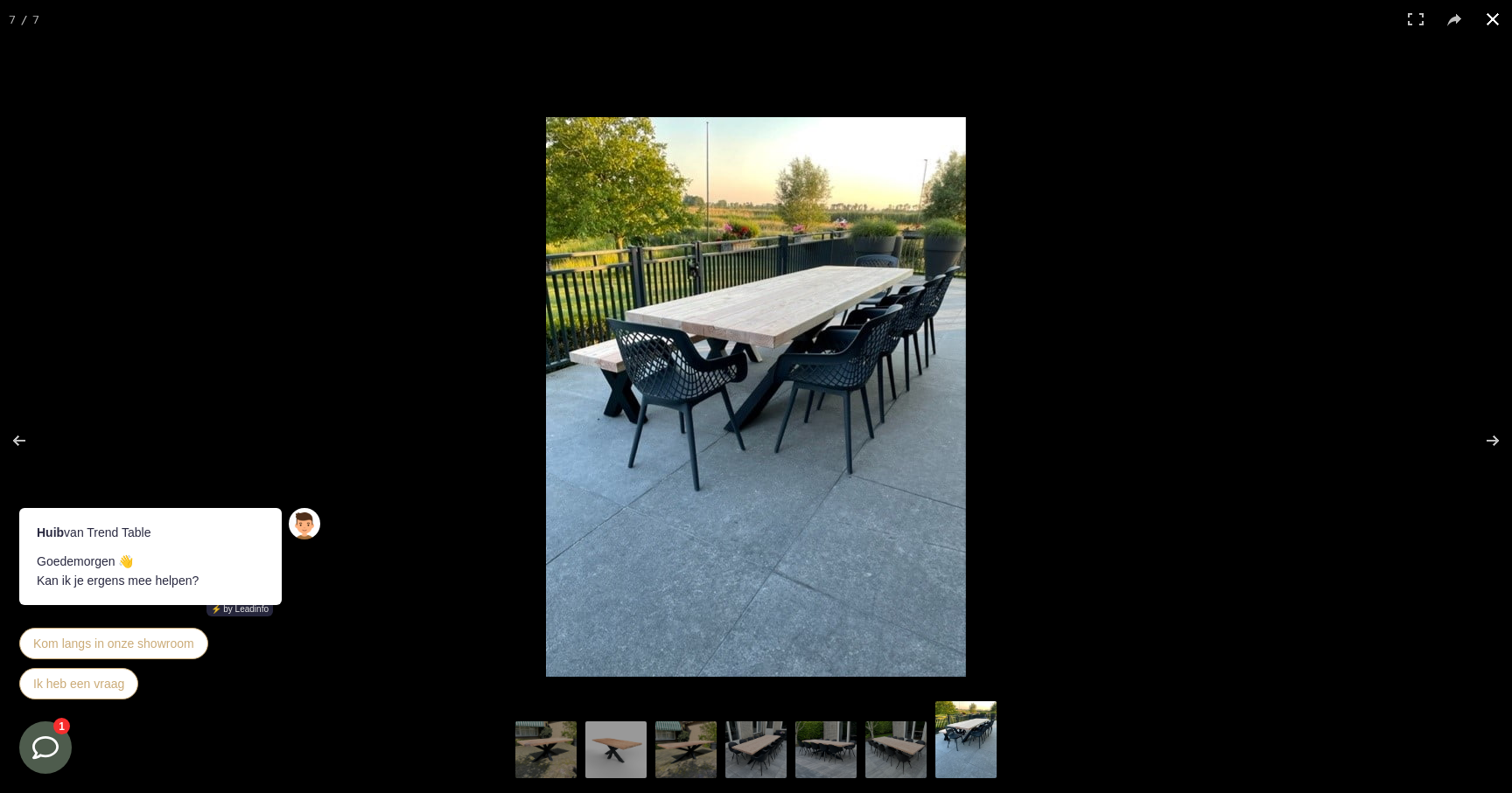
click at [1489, 20] on button at bounding box center [1492, 19] width 38 height 38
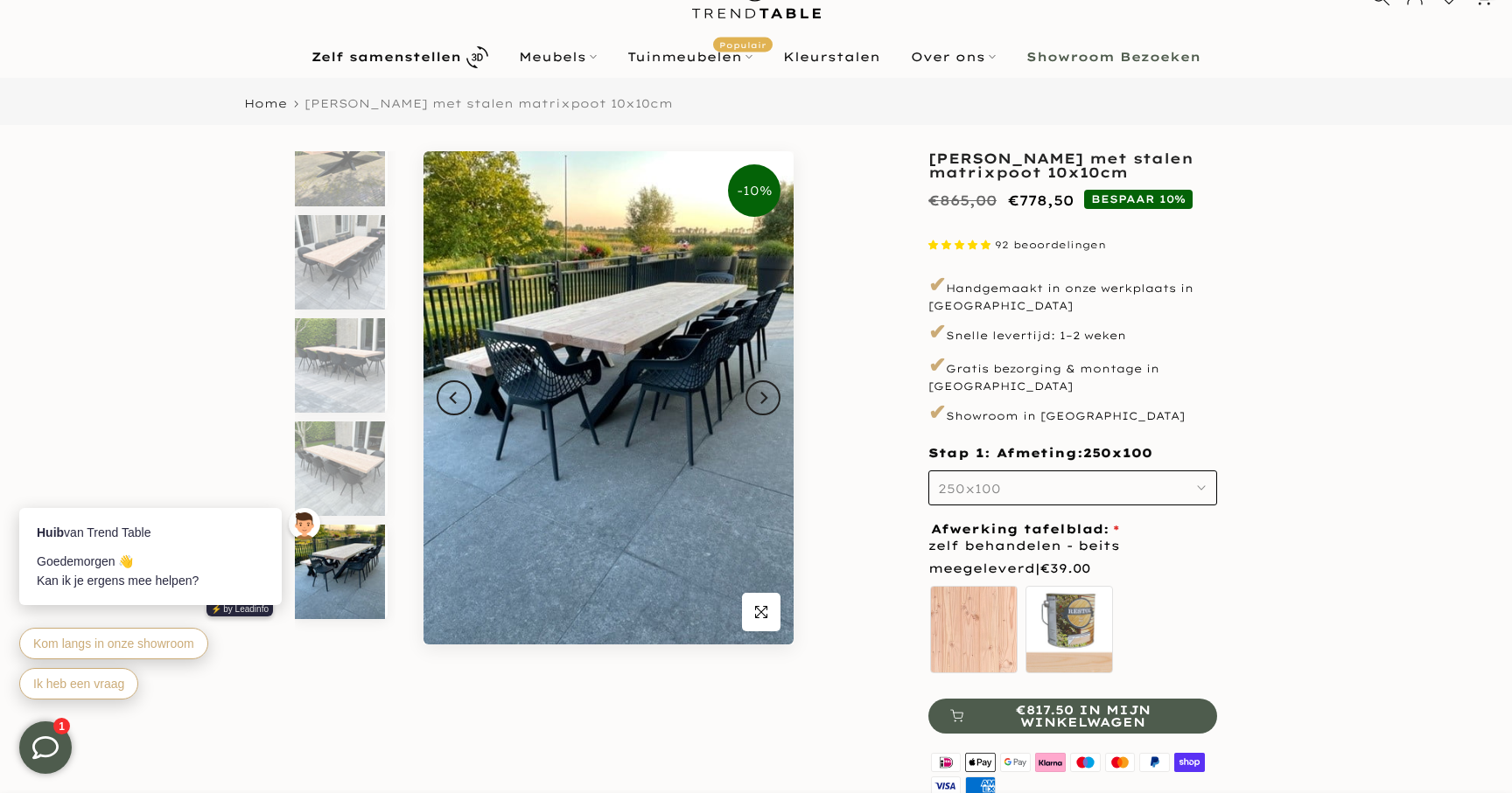
scroll to position [245, 0]
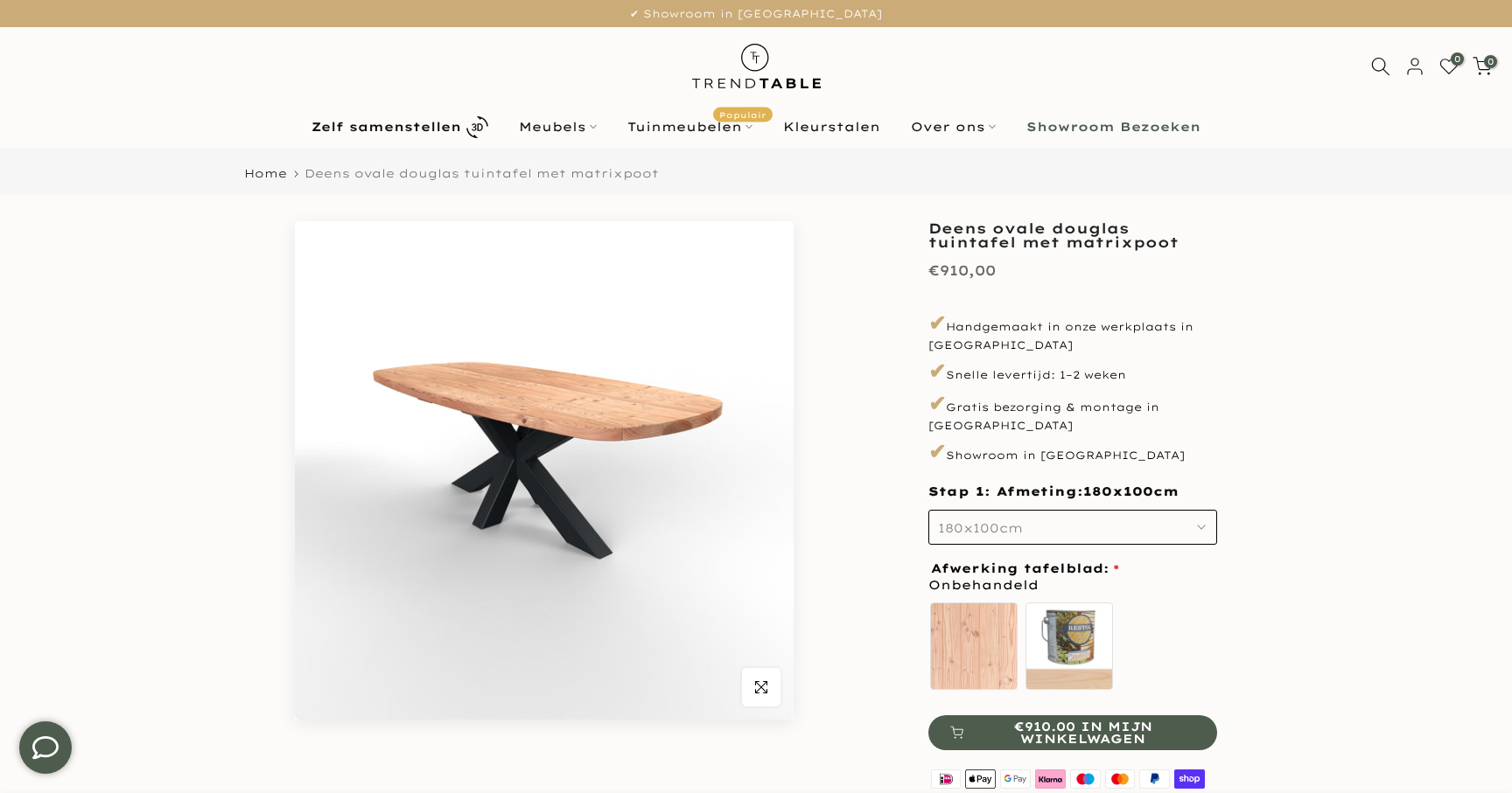
click at [1201, 523] on icon "button" at bounding box center [1200, 526] width 9 height 9
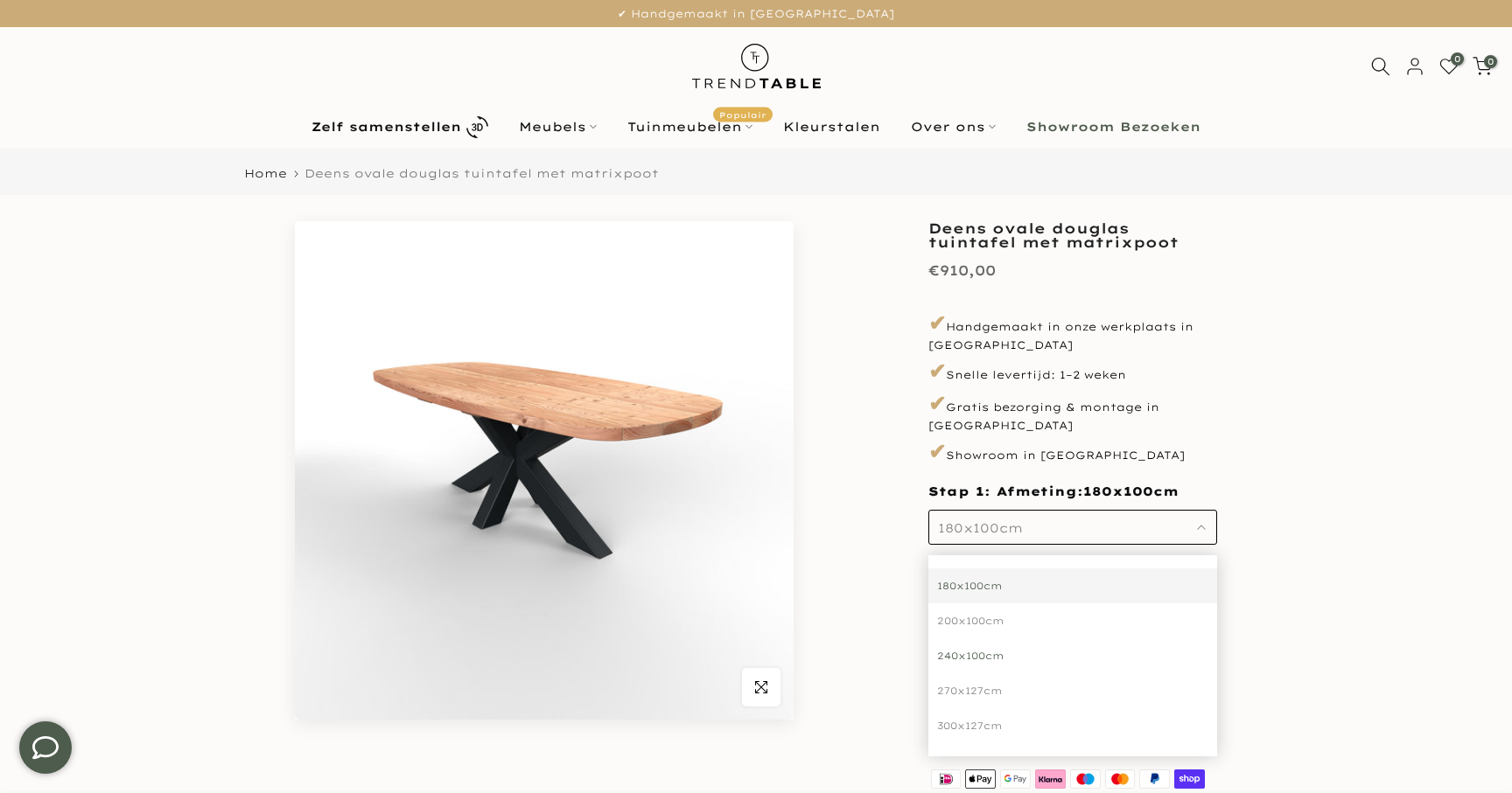
click at [1139, 641] on div "240x100cm" at bounding box center [1072, 656] width 289 height 35
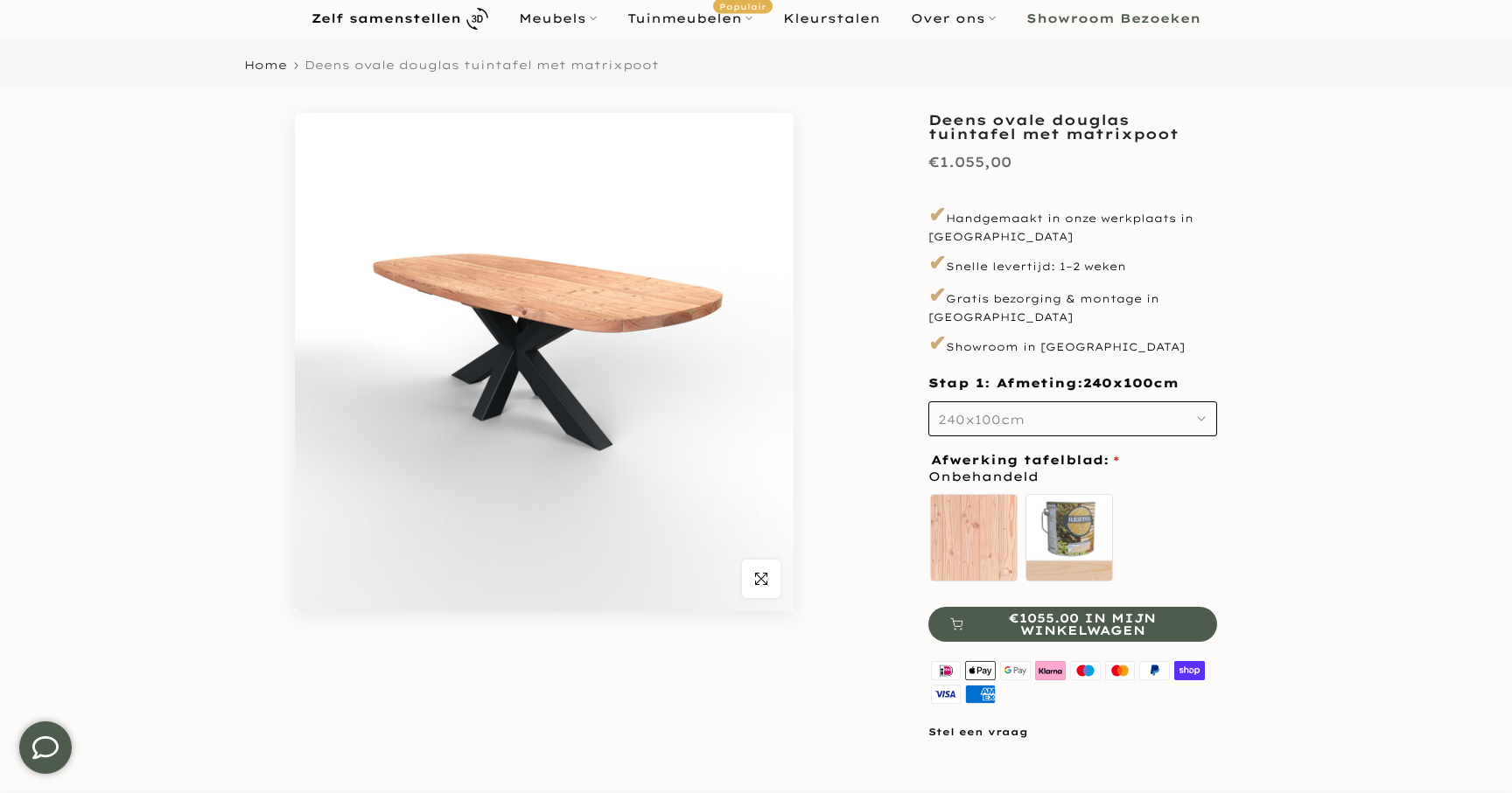
scroll to position [123, 0]
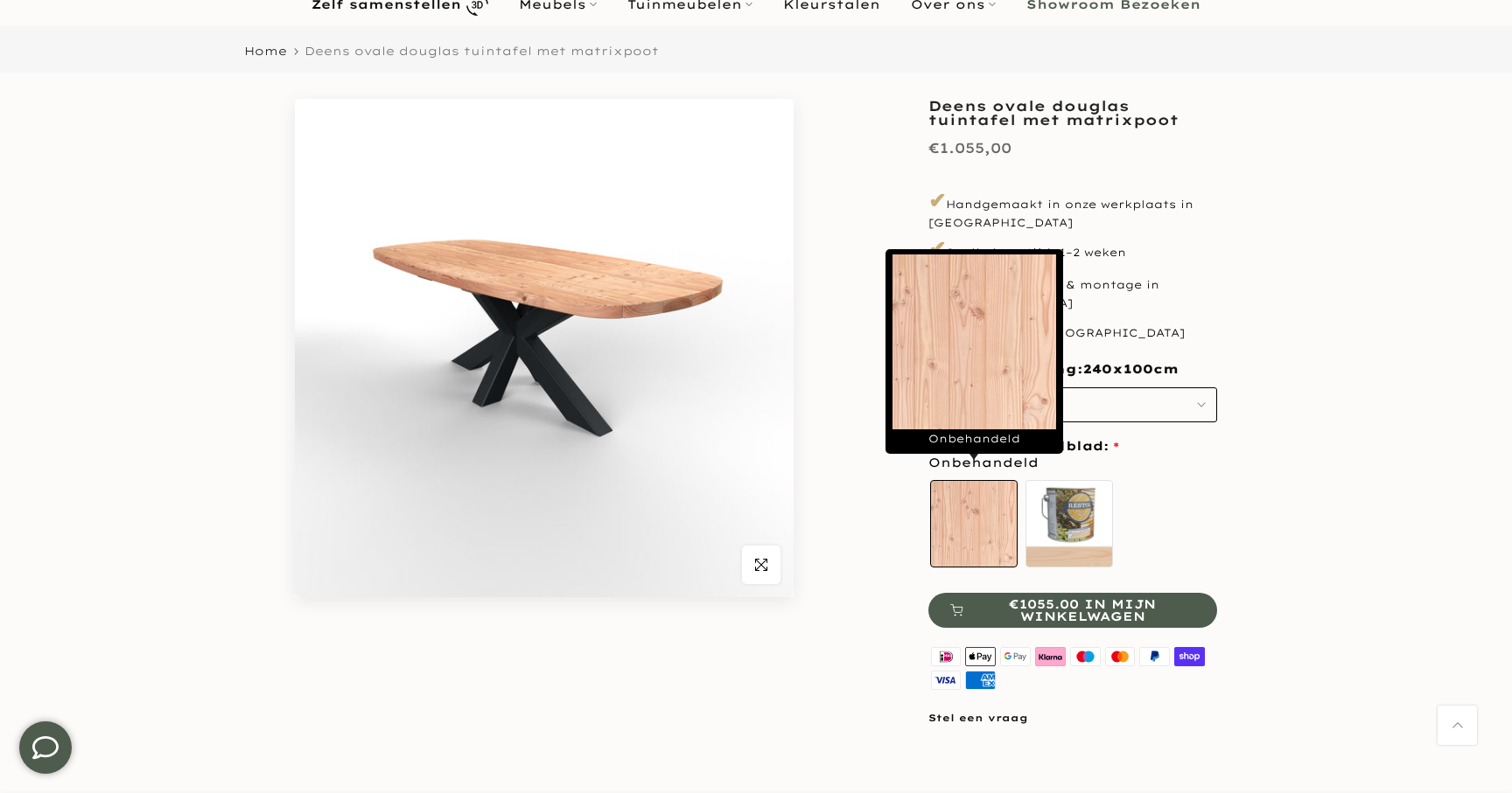
click at [971, 521] on label "Onbehandeld" at bounding box center [973, 524] width 87 height 87
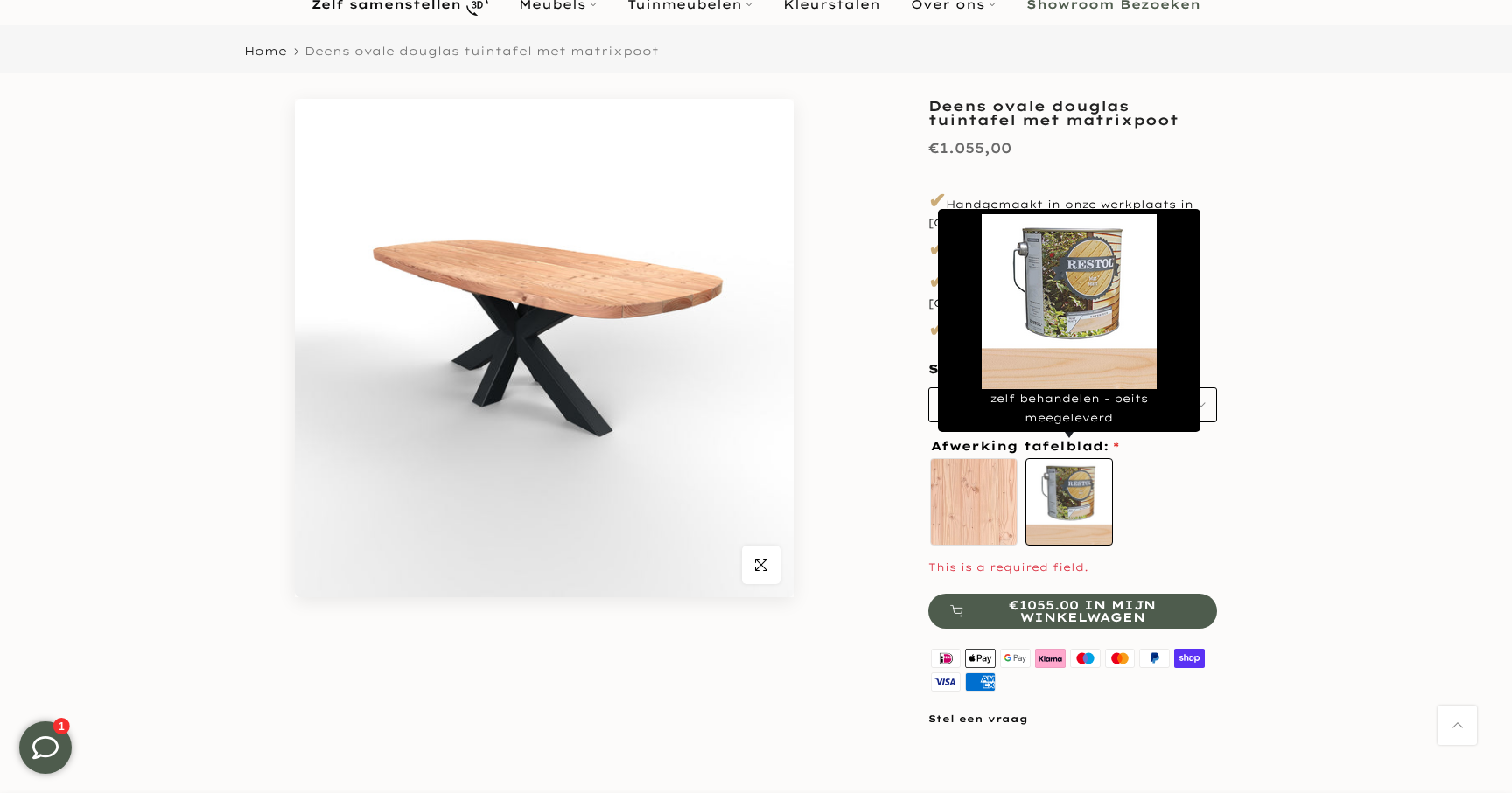
click at [1057, 490] on label "zelf behandelen - beits meegeleverd" at bounding box center [1069, 501] width 87 height 87
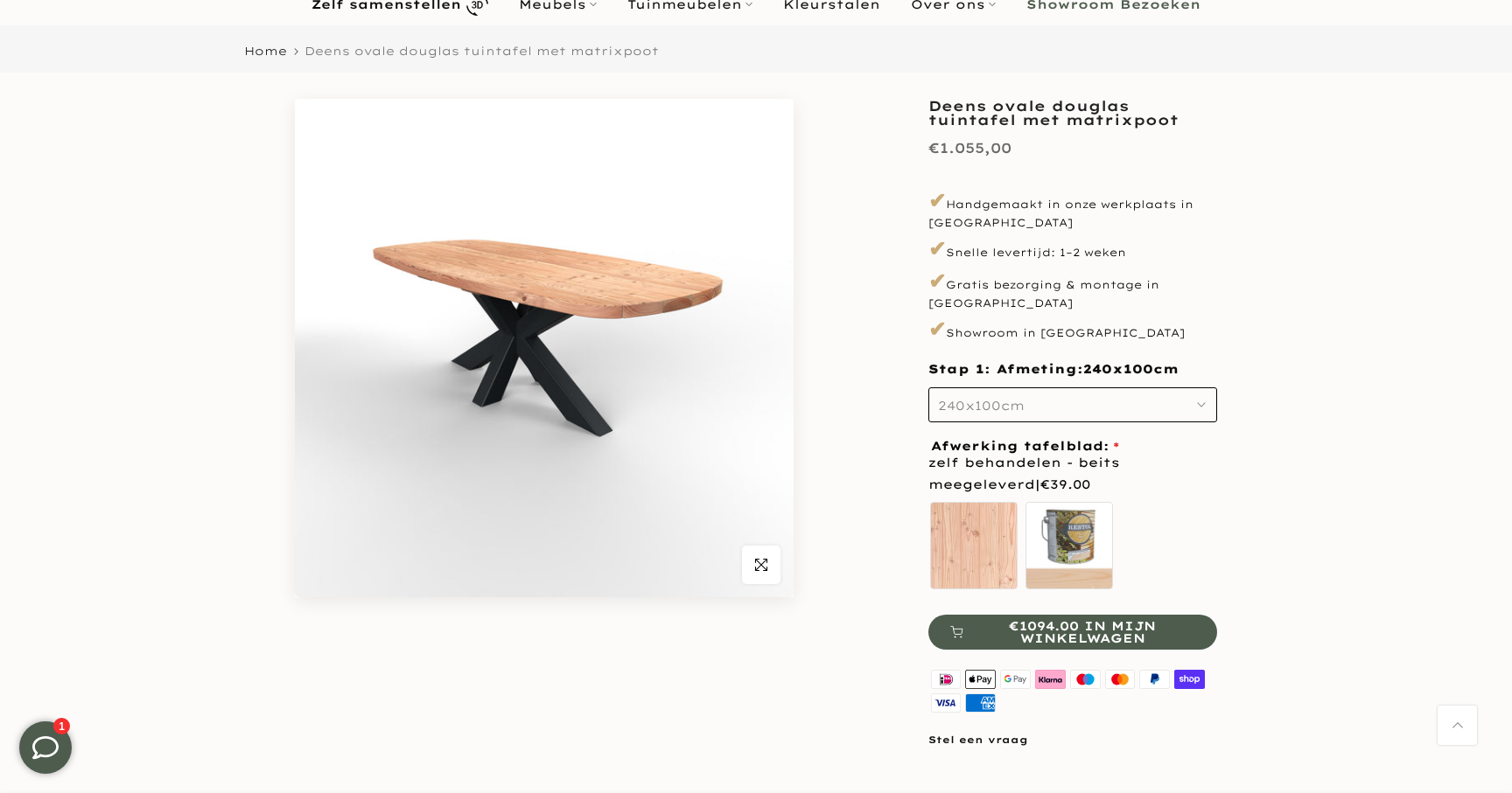
click at [1208, 452] on span "zelf behandelen - beits meegeleverd | €39.00" at bounding box center [1072, 474] width 289 height 44
click at [769, 567] on span "button" at bounding box center [761, 565] width 38 height 38
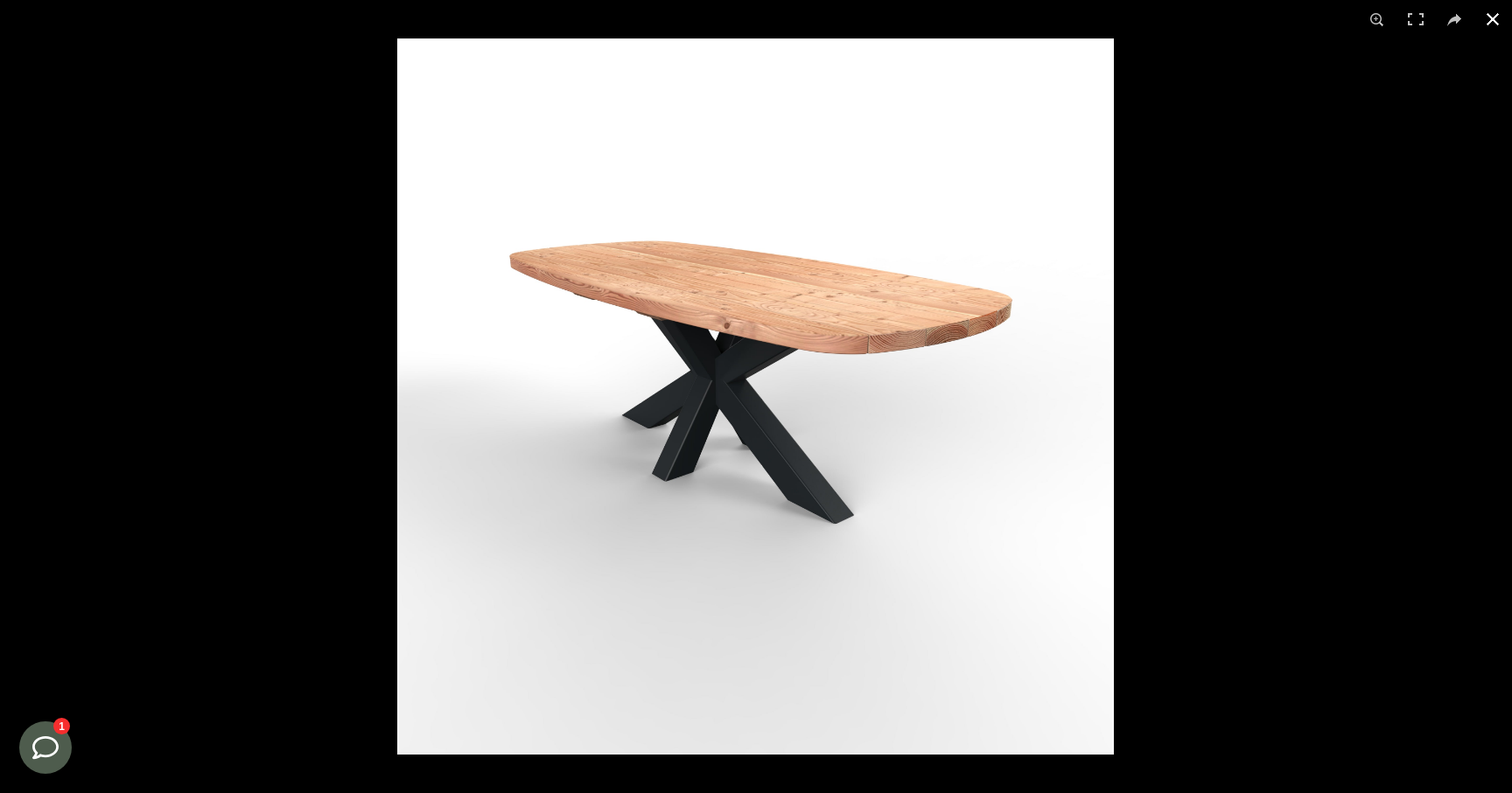
click at [1492, 20] on button at bounding box center [1492, 19] width 38 height 38
